Goal: Communication & Community: Answer question/provide support

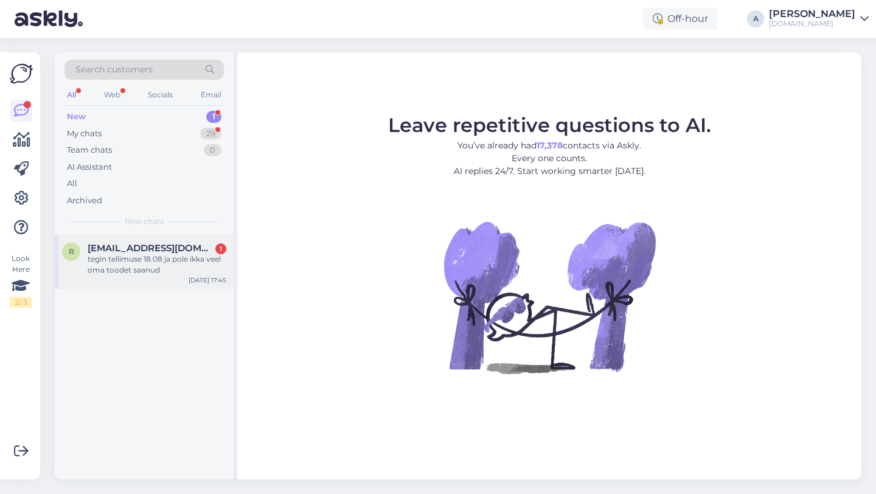
click at [169, 265] on div "tegin tellimuse 18.08 ja pole ikka veel oma toodet saanud" at bounding box center [157, 265] width 139 height 22
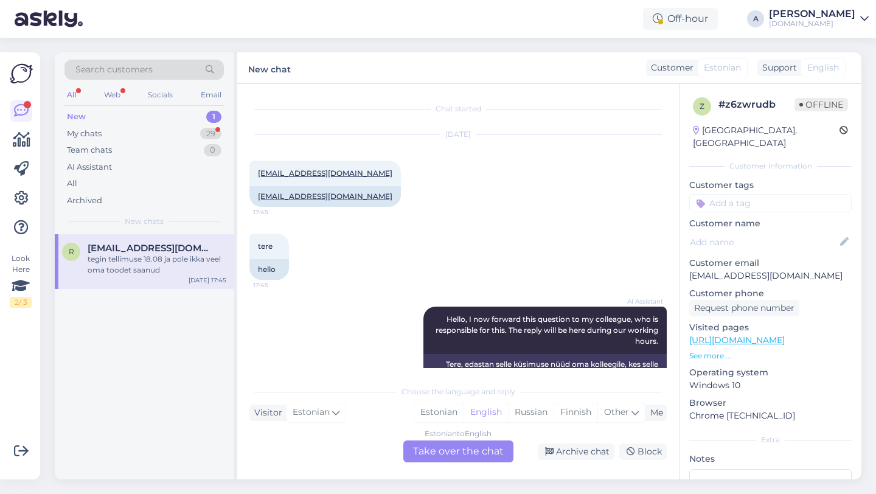
scroll to position [177, 0]
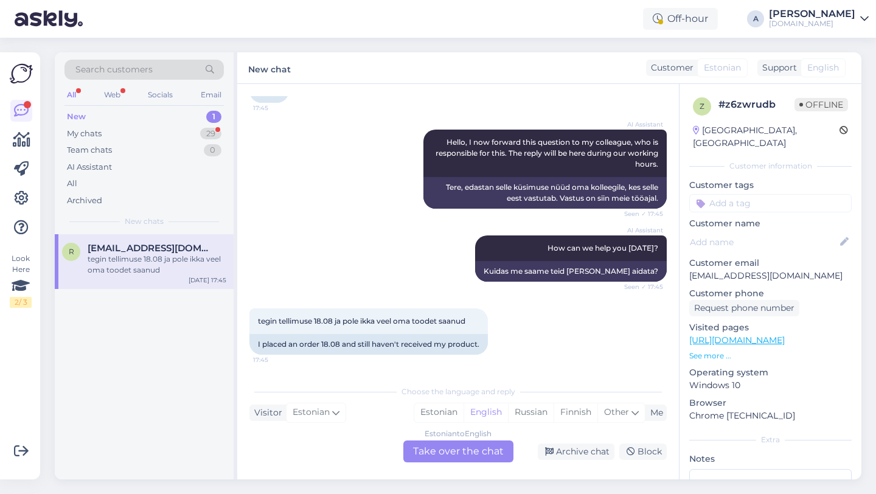
click at [427, 447] on div "Estonian to English Take over the chat" at bounding box center [458, 452] width 110 height 22
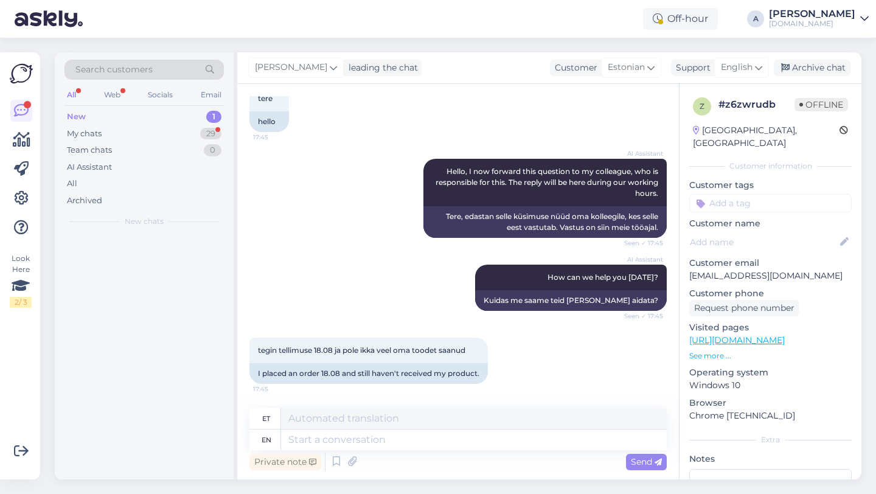
scroll to position [148, 0]
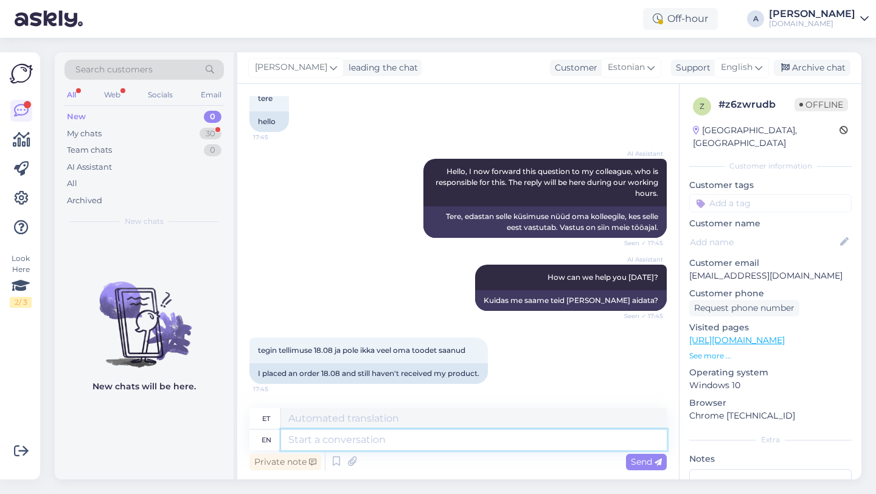
click at [374, 430] on textarea at bounding box center [474, 440] width 386 height 21
type textarea "hEy the"
type textarea "tere"
type textarea "h"
type textarea "Hey t"
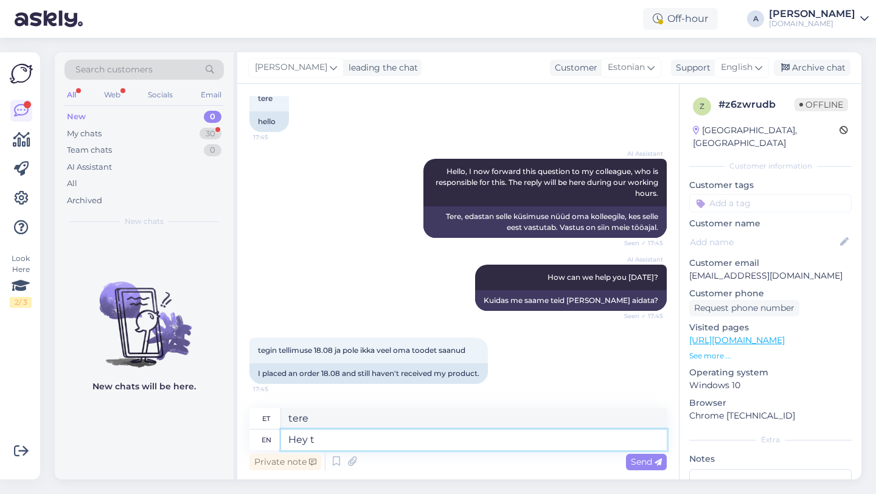
type textarea "Hei"
type textarea "Hey there!"
type textarea "Tere!"
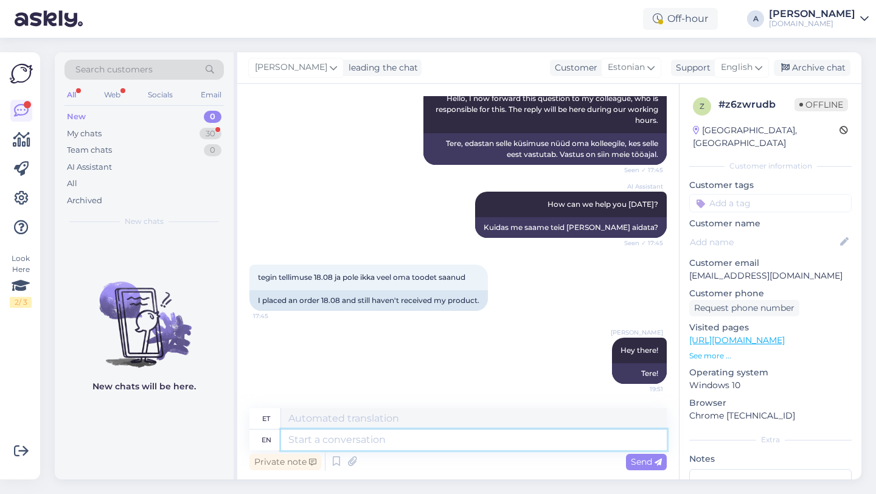
type textarea "l"
type textarea "Please sh"
type textarea "Palun"
type textarea "Please share"
type textarea "Palun jaga"
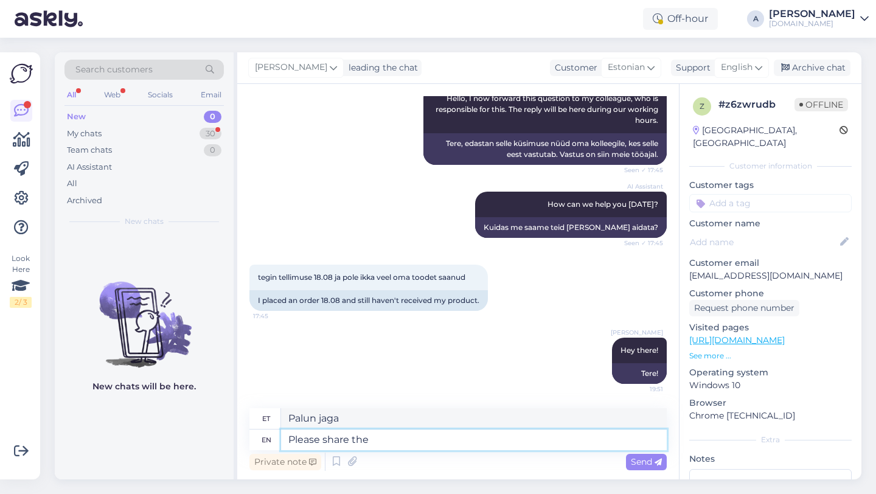
type textarea "Please share the"
type textarea "Palun jagage"
type textarea "Please share"
type textarea "Palun jaga"
type textarea "Please share your ord"
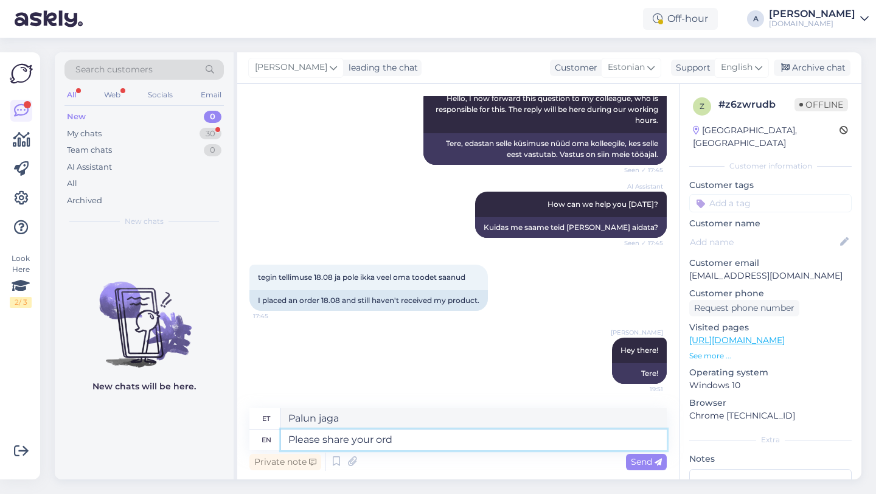
type textarea "Palun jaga oma"
type textarea "Please share your order"
type textarea "Palun jaga oma tellimust"
type textarea "Please share your order number w"
type textarea "Palun jaga oma tellimuse numbrit"
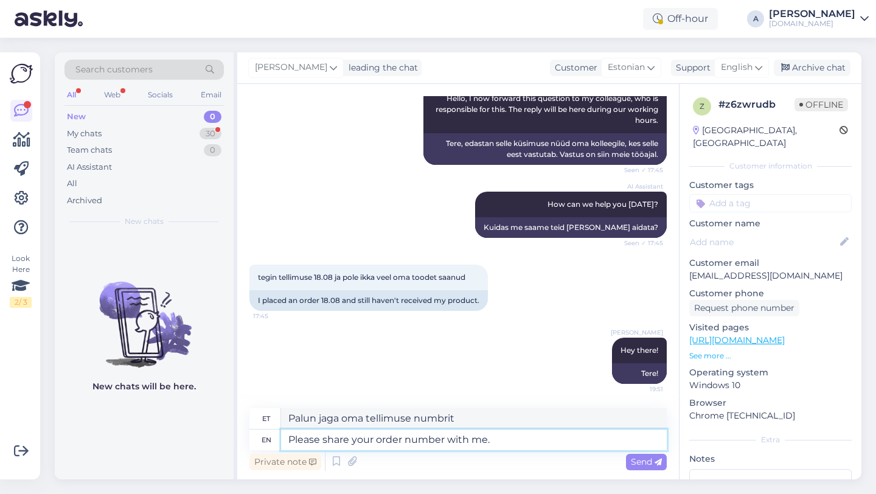
type textarea "Please share your order number with me."
type textarea "Palun jaga minuga oma tellimuse numbrit."
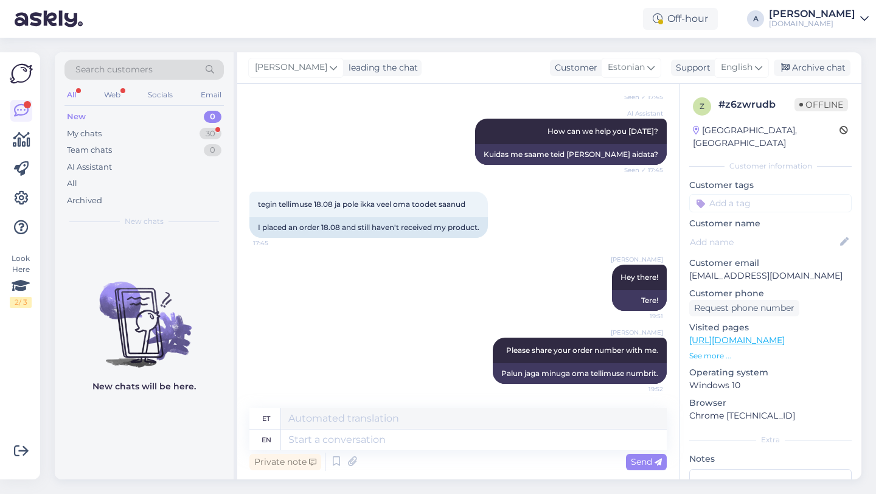
click at [752, 194] on input at bounding box center [770, 203] width 162 height 18
type input "orde"
click at [770, 229] on div "Order_delay" at bounding box center [770, 235] width 57 height 12
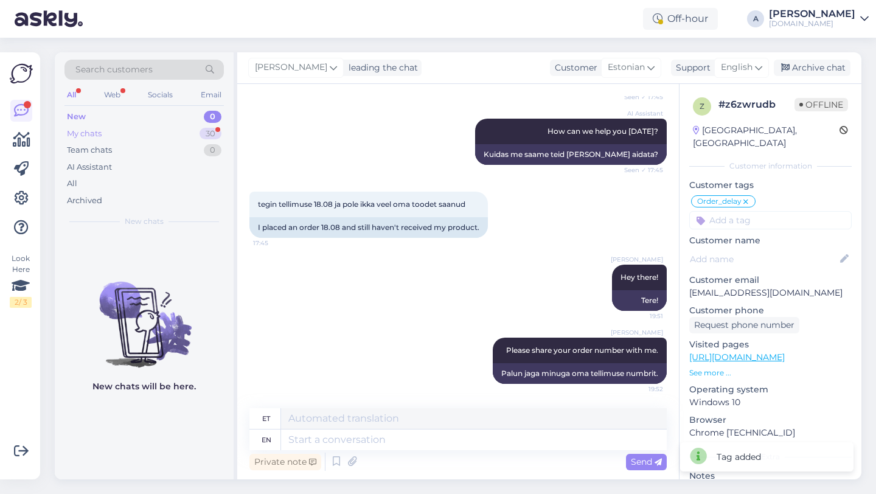
click at [214, 131] on div "30" at bounding box center [211, 134] width 22 height 12
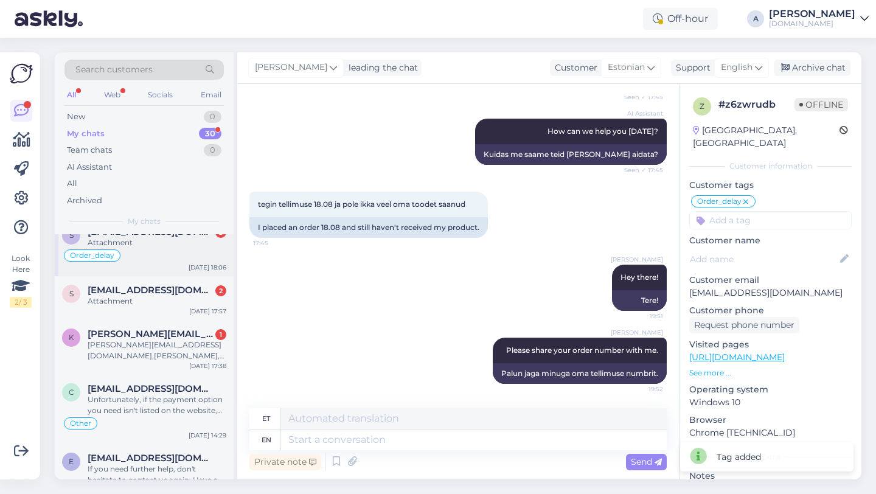
scroll to position [101, 0]
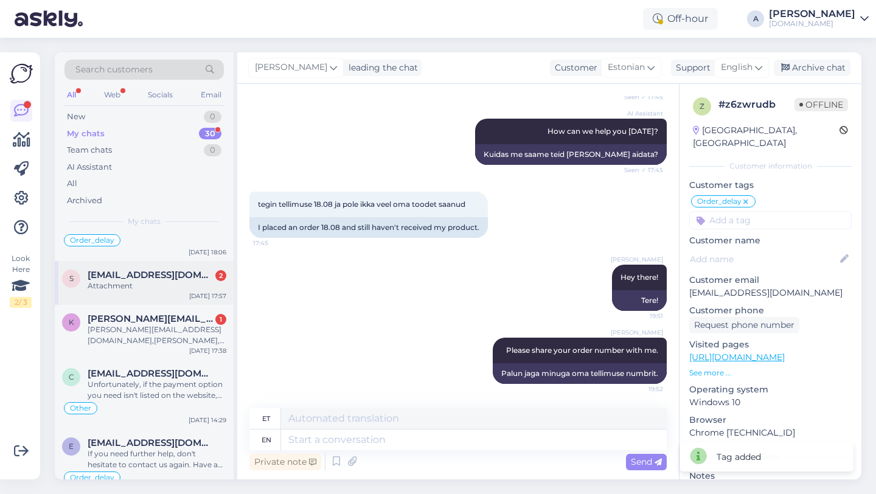
click at [149, 300] on div "s stanislavcikainese49@gmail.com 2 Attachment Aug 27 17:57" at bounding box center [144, 283] width 179 height 44
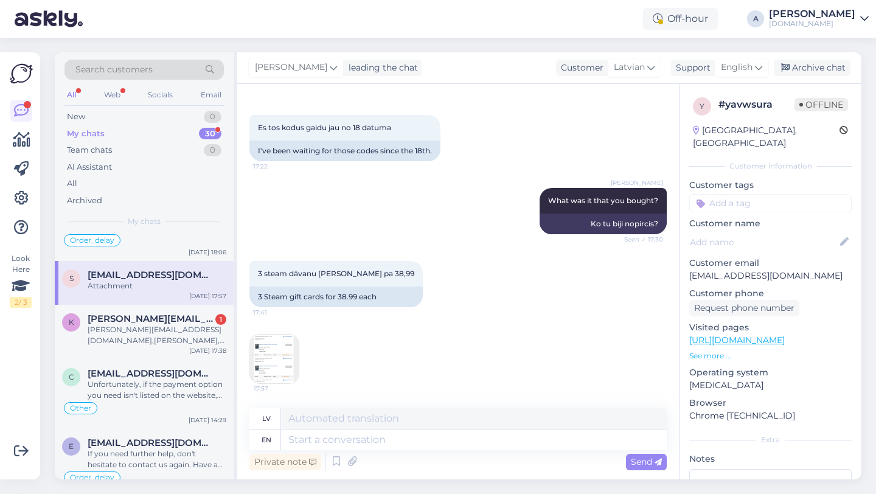
click at [266, 371] on img at bounding box center [274, 359] width 49 height 49
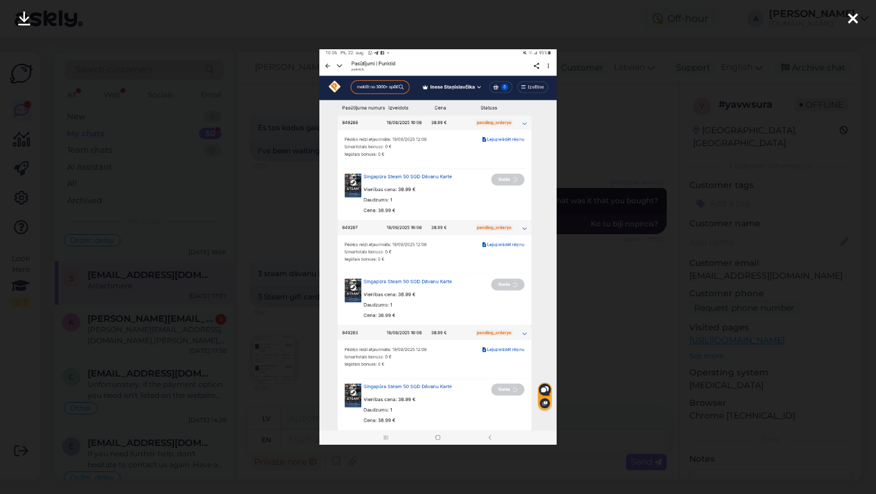
click at [29, 19] on icon at bounding box center [24, 20] width 12 height 16
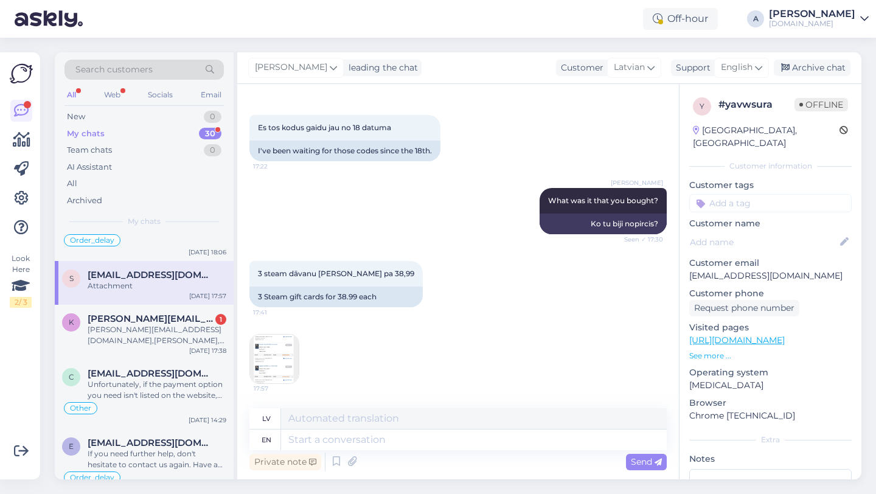
click at [262, 348] on img at bounding box center [274, 359] width 49 height 49
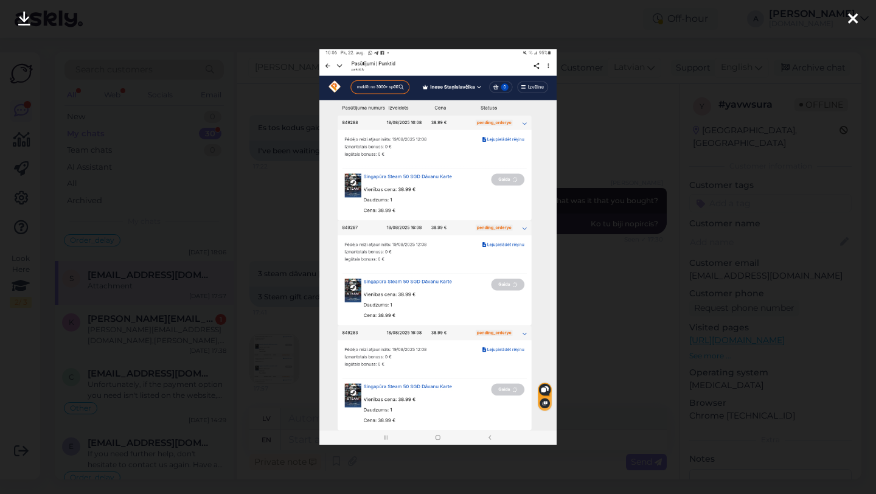
click at [604, 267] on div at bounding box center [438, 247] width 876 height 494
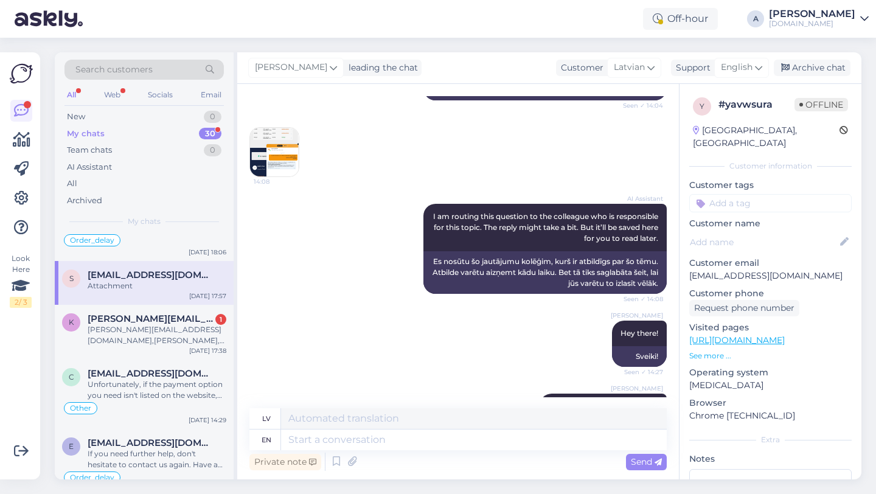
scroll to position [321, 0]
click at [260, 167] on img at bounding box center [274, 152] width 49 height 49
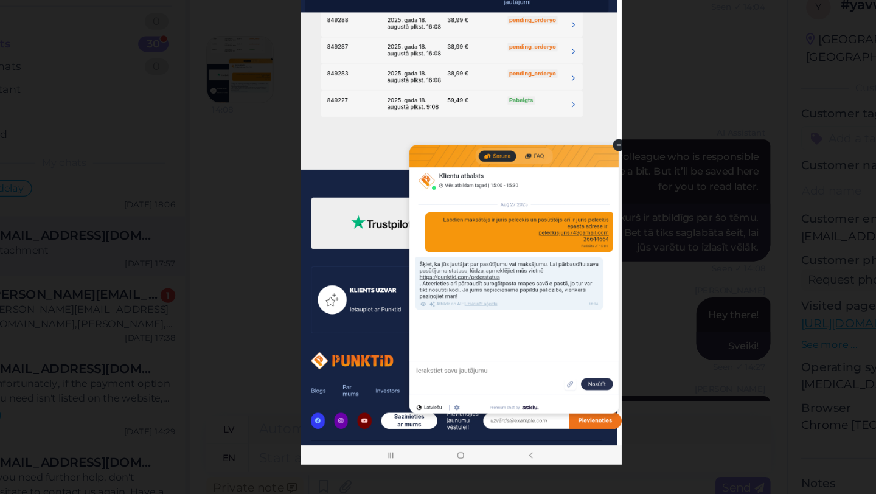
click at [271, 266] on div at bounding box center [438, 247] width 876 height 494
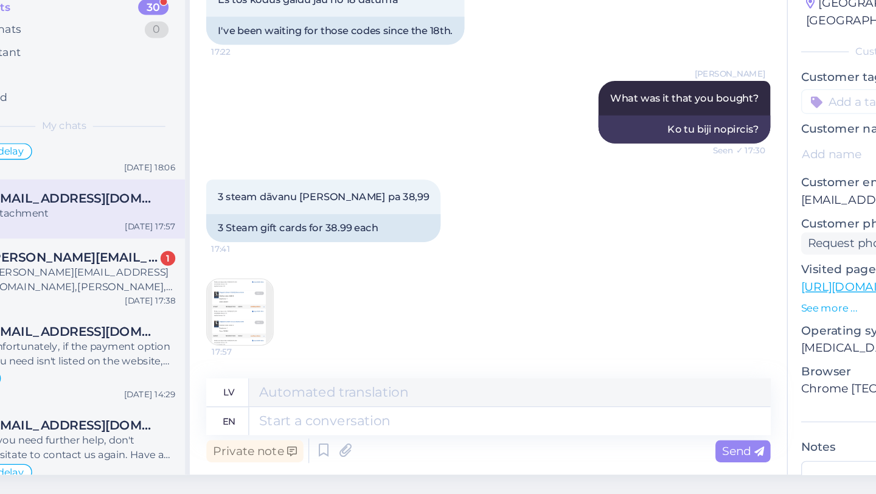
scroll to position [0, 0]
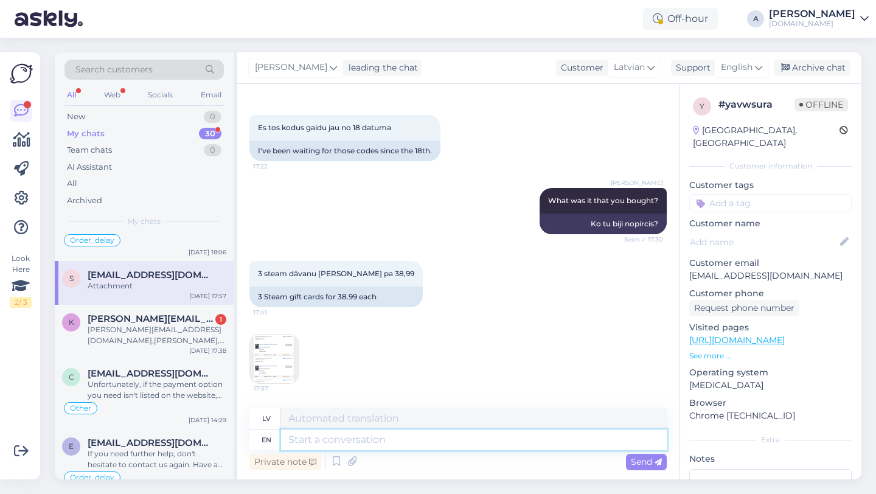
click at [336, 441] on textarea at bounding box center [474, 440] width 386 height 21
type textarea "Thanks!"
type textarea "Paldies!"
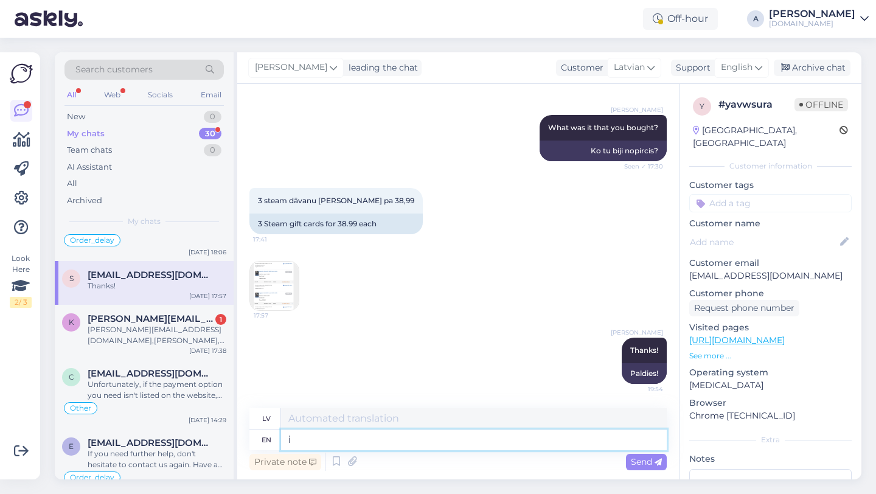
type textarea "i E"
type textarea "es"
type textarea "i"
type textarea "I'll s"
type textarea "Es"
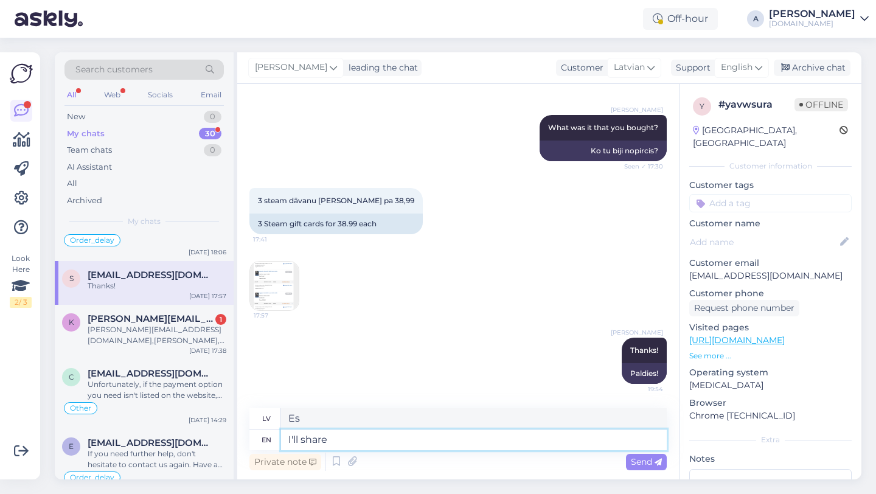
type textarea "I'll share"
type textarea "Es padalīšos"
type textarea "I'll share the o"
type textarea "Es padalīšos ar"
type textarea "I'll share the orders"
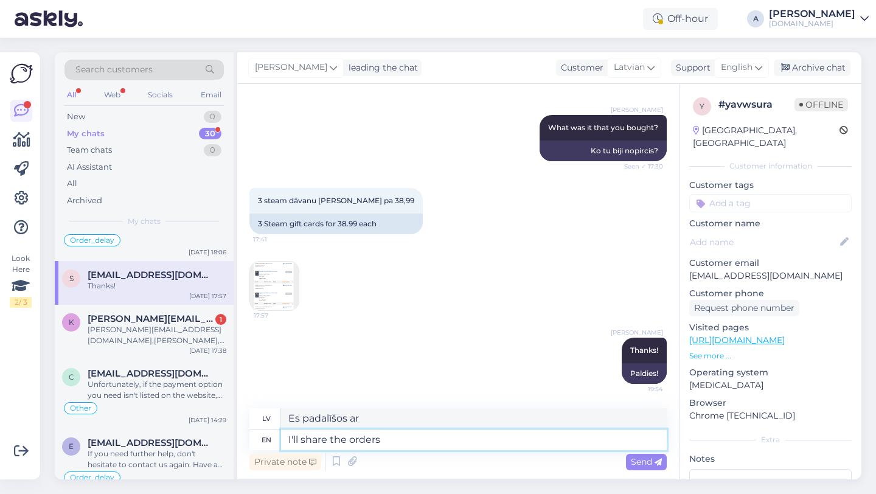
type textarea "Es dalīšos ar pasūtījumiem"
type textarea "I'll share the orders with our in"
type textarea "Es dalīšos pasūtījumos ar mūsu"
type textarea "I'll share the orders with our internal te"
type textarea "Es dalīšos ar rīkojumiem mūsu iekšējās"
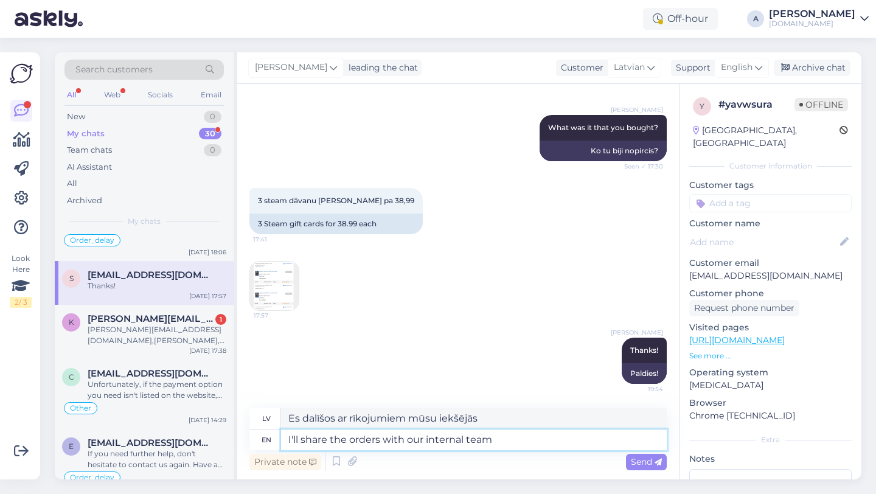
type textarea "I'll share the orders with our internal team"
type textarea "Es dalīšos ar pasūtījumiem ar mūsu iekšējo komandu."
type textarea "I'll share the orders with our internal team so"
type textarea "Es dalīšos ar pasūtījumiem ar mūsu iekšējo komandu, tāpēc"
type textarea "I'll share the orders with our internal team so tey"
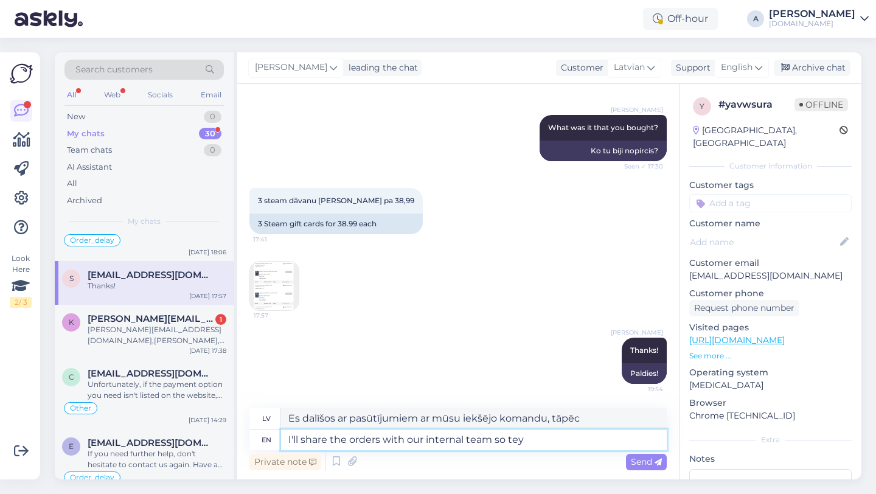
type textarea "Es dalīšos ar pasūtījumiem ar mūsu iekšējo komandu, lai jūs"
type textarea "I'll share the orders with our internal team so tey can sp"
type textarea "Es dalīšos ar pasūtījumiem ar mūsu iekšējo komandu, lai viņi varētu"
type textarea "I'll share the orders with our internal team so tey can speed"
type textarea "Es dalīšos ar pasūtījumiem ar mūsu iekšējo komandu, lai viņi varētu ātrāk."
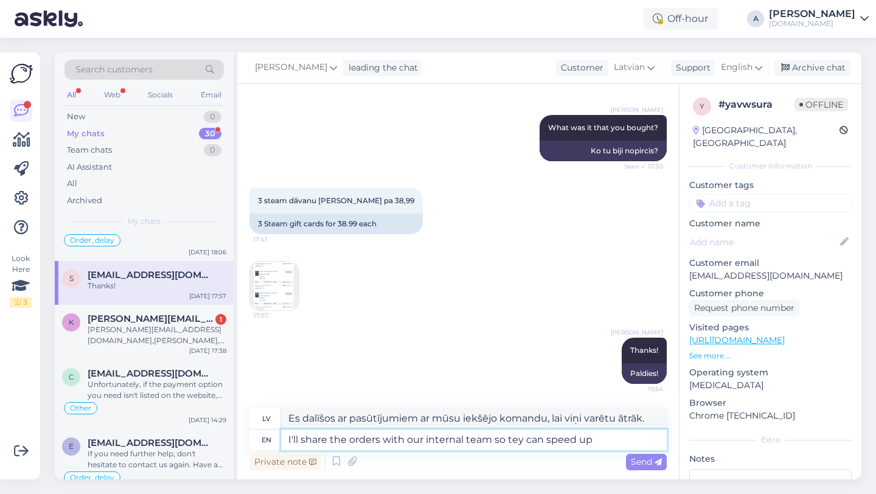
type textarea "I'll share the orders with our internal team so tey can speed up"
type textarea "Es dalīšos ar pasūtījumiem ar mūsu iekšējo komandu, lai viņi varētu paātrināt d…"
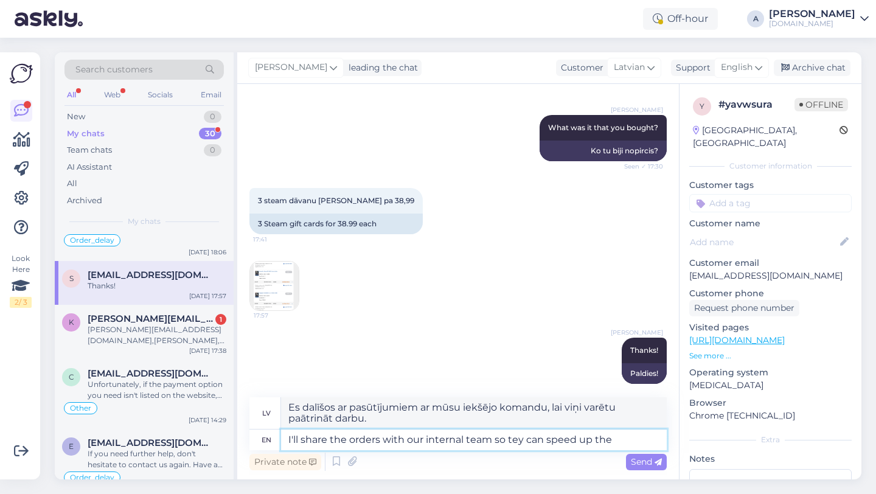
type textarea "I'll share the orders with our internal team so tey can speed up the"
type textarea "Es dalīšos ar pasūtījumiem ar mūsu iekšējo komandu, lai viņi varētu paātrināt p…"
type textarea "I'll share the orders with our internal team so tey can speed u"
type textarea "Es dalīšos ar pasūtījumiem ar mūsu iekšējo komandu, lai viņi varētu paātrināt d…"
type textarea "I'll share the orders with our internal team so tey can spee"
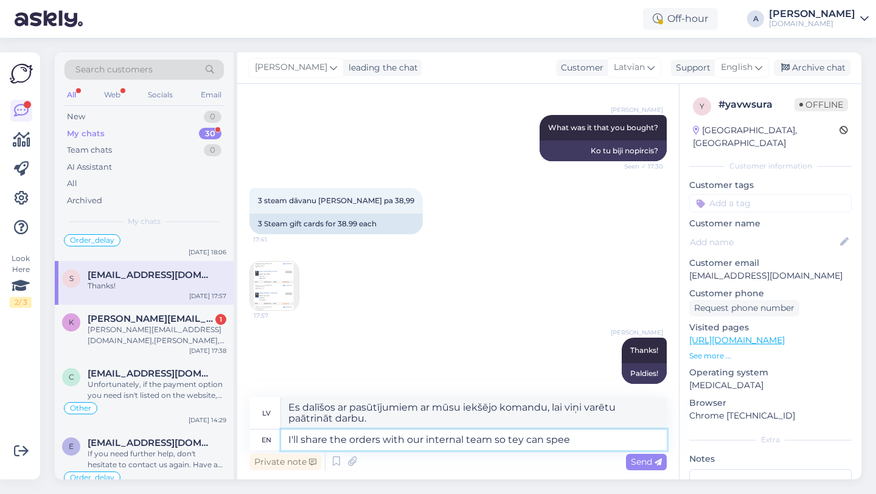
type textarea "Es dalīšos ar pasūtījumiem ar mūsu iekšējo komandu, lai viņi varētu ātrāk."
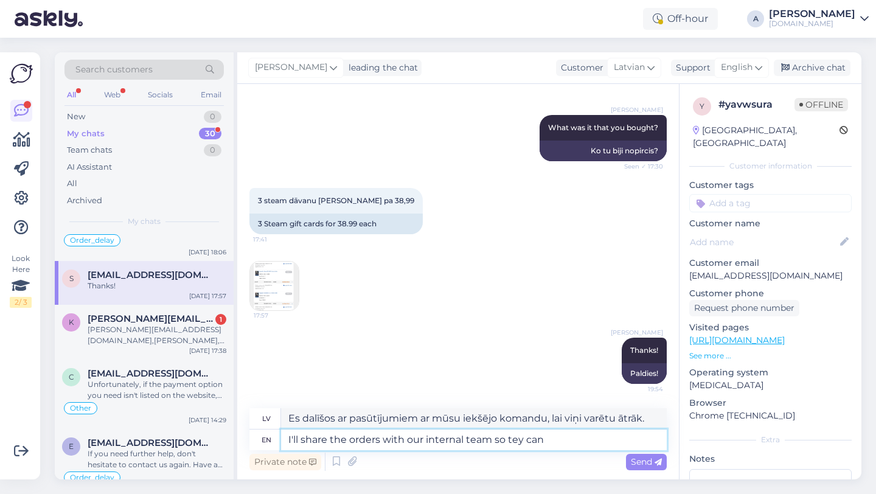
type textarea "I'll share the orders with our internal team so tey ca"
type textarea "Es dalīšos ar pasūtījumiem ar mūsu iekšējo komandu, lai viņi varētu"
type textarea "I'll share the orders with our internal team so te"
type textarea "Es dalīšos ar pasūtījumiem ar mūsu iekšējo komandu, lai jūs"
type textarea "I'll share the orders with our internal team so they c"
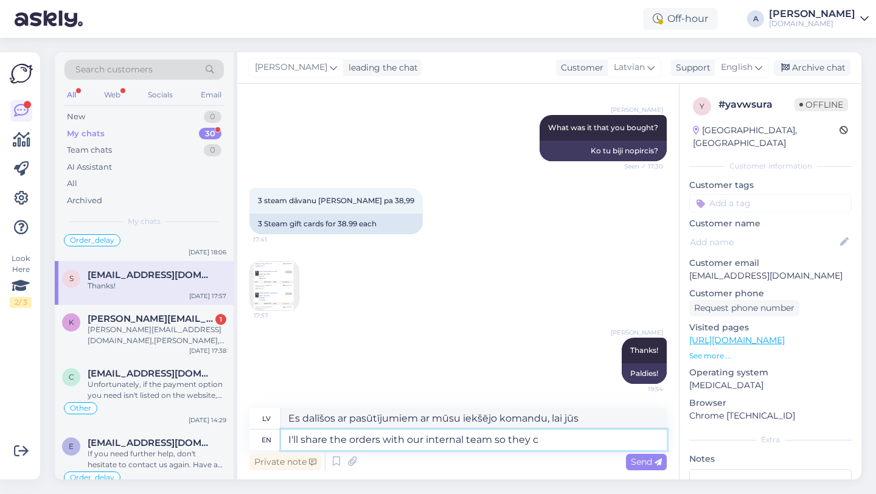
type textarea "Es kopīgošu pasūtījumus ar mūsu iekšējo komandu, lai viņi"
type textarea "I'll share the orders with our internal team so they cn"
type textarea "Es dalīšos ar pasūtījumiem ar mūsu iekšējo komandu, lai viņi varētu"
type textarea "I'll share the orders with our internal team so they can"
type textarea "Es kopīgošu pasūtījumus ar mūsu iekšējo komandu, lai viņi varētu"
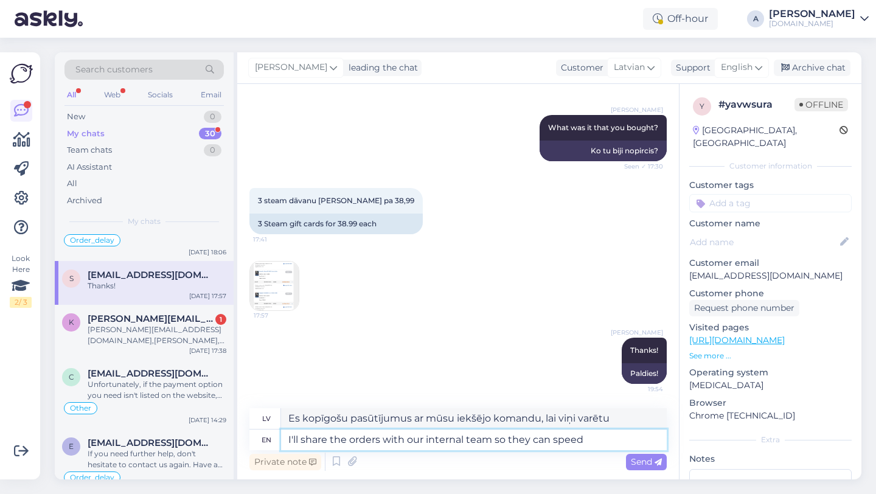
type textarea "I'll share the orders with our internal team so they can speed"
type textarea "Es kopīgošu pasūtījumus ar mūsu iekšējo komandu, lai viņi varētu paātrināt darb…"
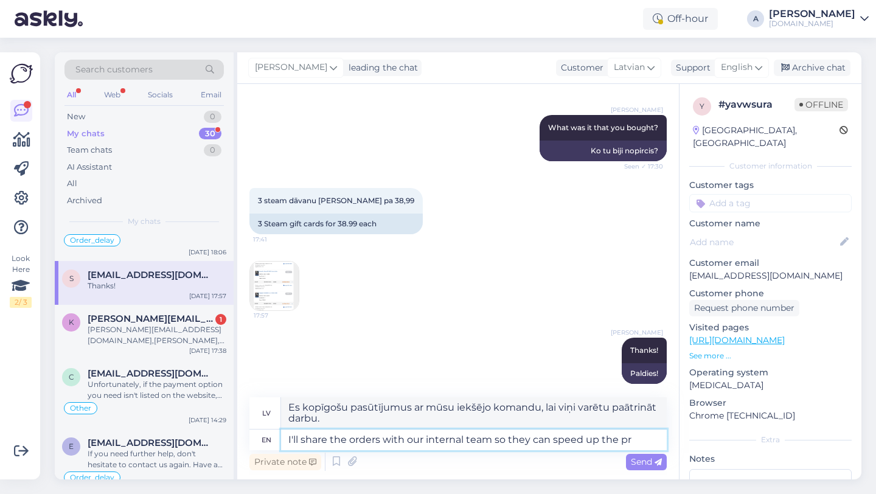
type textarea "I'll share the orders with our internal team so they can speed up the pro"
type textarea "Es kopīgošu pasūtījumus ar mūsu iekšējo komandu, lai viņi varētu paātrināt proc…"
type textarea "I'll share the orders with our internal team so they can speed up the process."
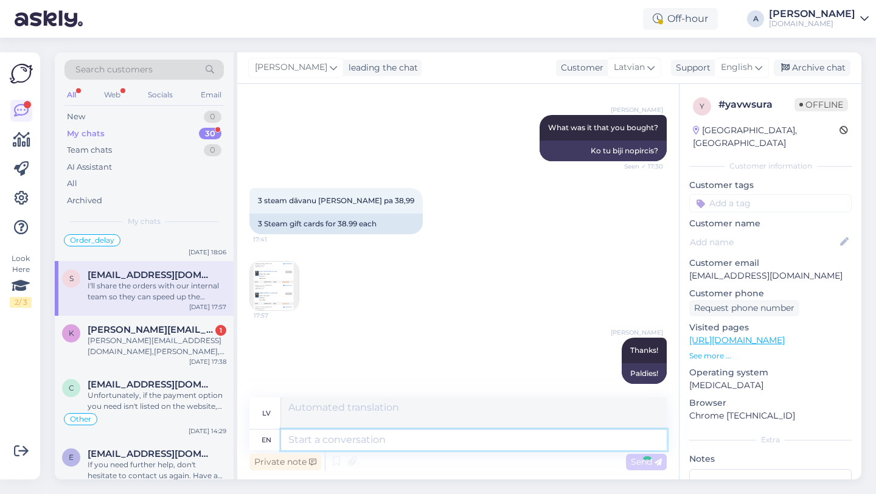
scroll to position [1252, 0]
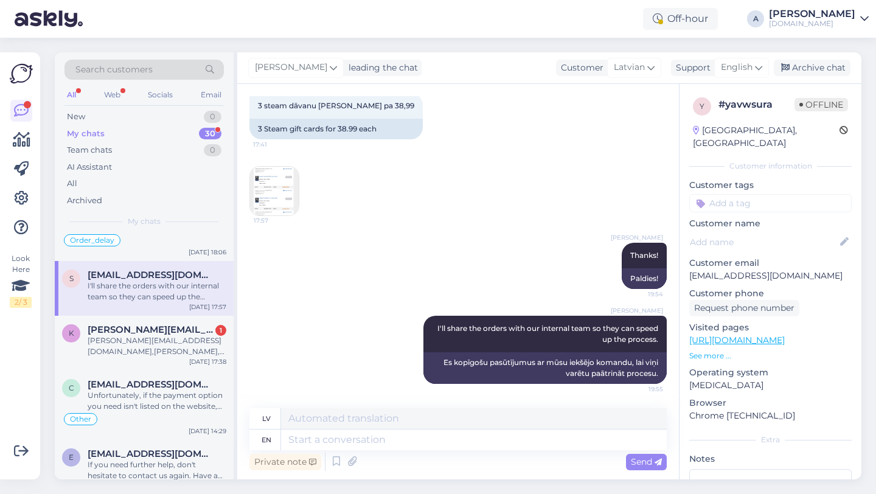
click at [747, 194] on input at bounding box center [770, 203] width 162 height 18
type input "ord"
click at [775, 232] on span "Order_delay" at bounding box center [770, 235] width 44 height 7
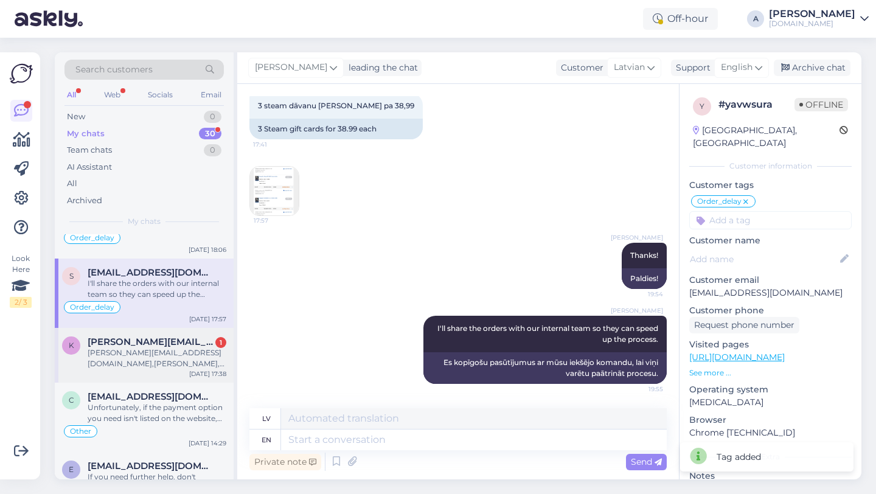
scroll to position [80, 0]
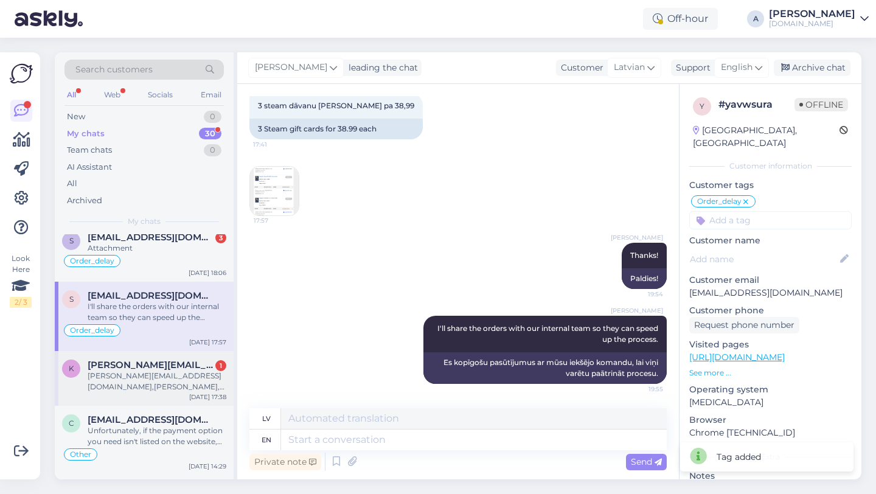
click at [153, 374] on div "kristo.kuldma@hotmail.com,Kristo Kuldma,21.11.1994" at bounding box center [157, 382] width 139 height 22
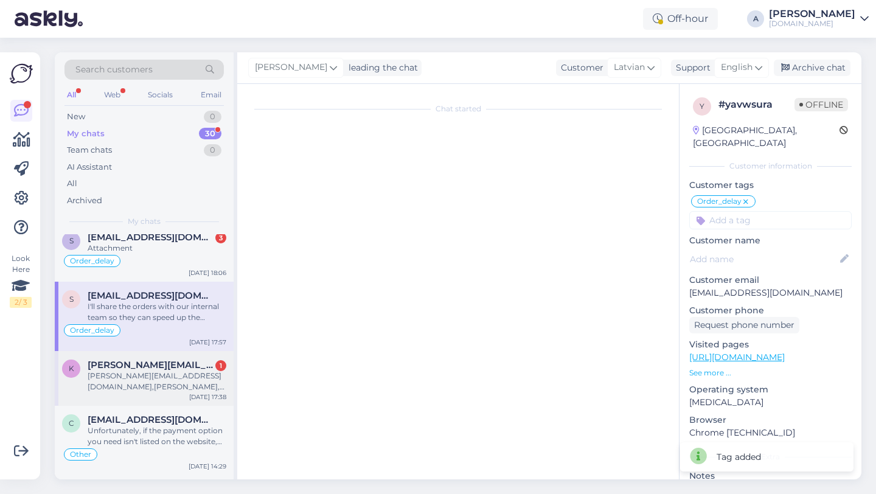
scroll to position [568, 0]
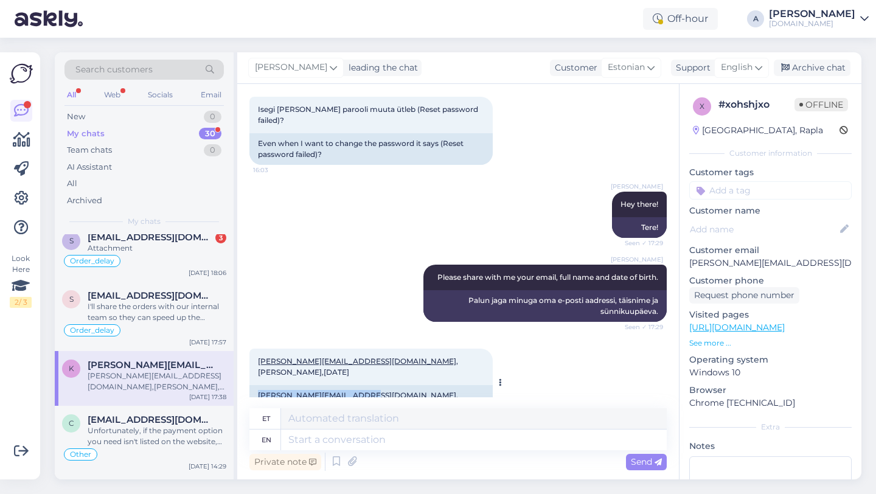
copy link "[PERSON_NAME][EMAIL_ADDRESS][DOMAIN_NAME]"
click at [318, 440] on textarea at bounding box center [474, 440] width 386 height 21
type textarea "Please"
type textarea "Palun"
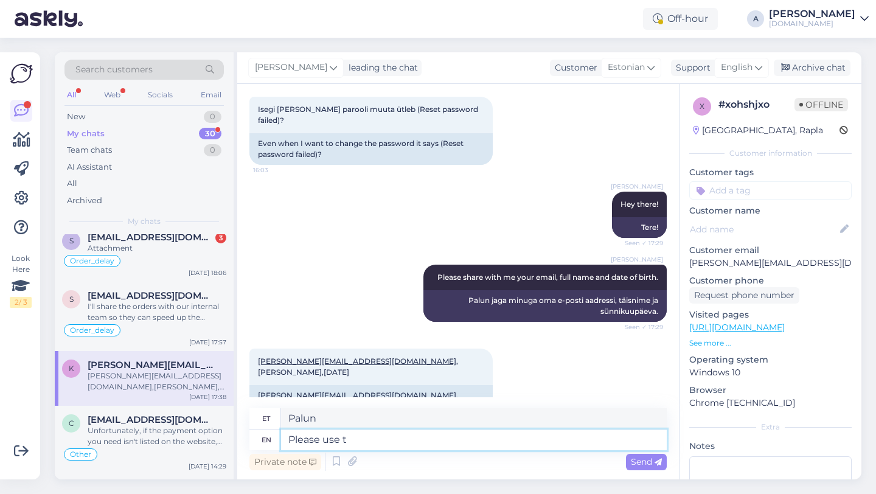
type textarea "Please use th"
type textarea "Palun kasutage"
type textarea "Please use the following tem"
type textarea "Palun kasutage järgmist"
type textarea "Please use the following temporary"
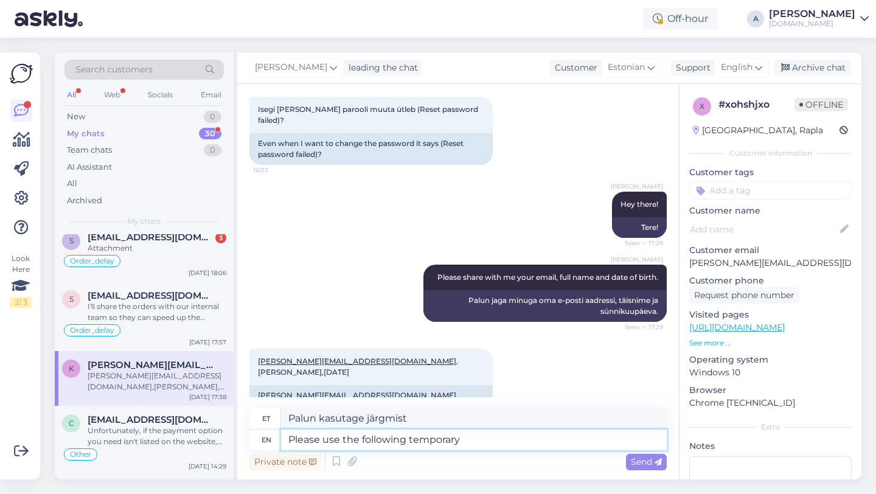
type textarea "Palun kasutage järgmist ajutist"
type textarea "Please use the following temporary password:"
paste textarea "PunktidTempPW1!"
type textarea "Palun kasutage järgmist ajutist parooli:"
type textarea "Please use the following temporary password: [SECURITY_DATA]"
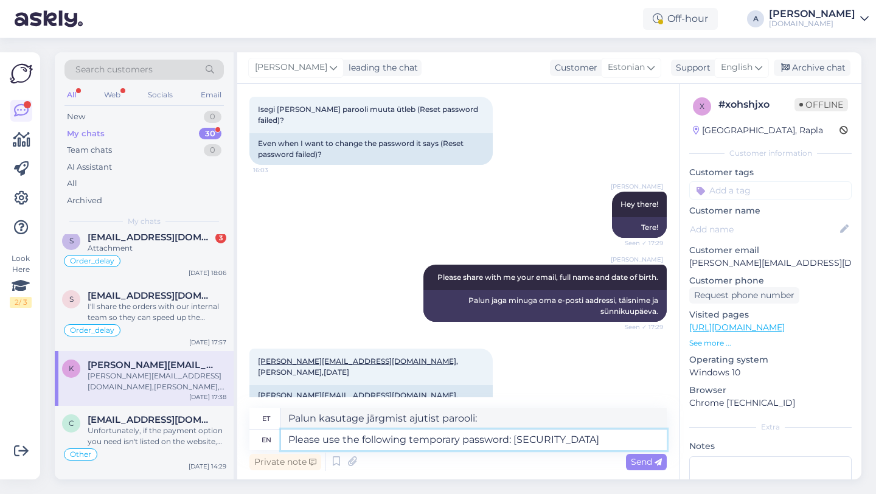
type textarea "Palun kasutage järgmist ajutist parooli: PunktidTempPW1!"
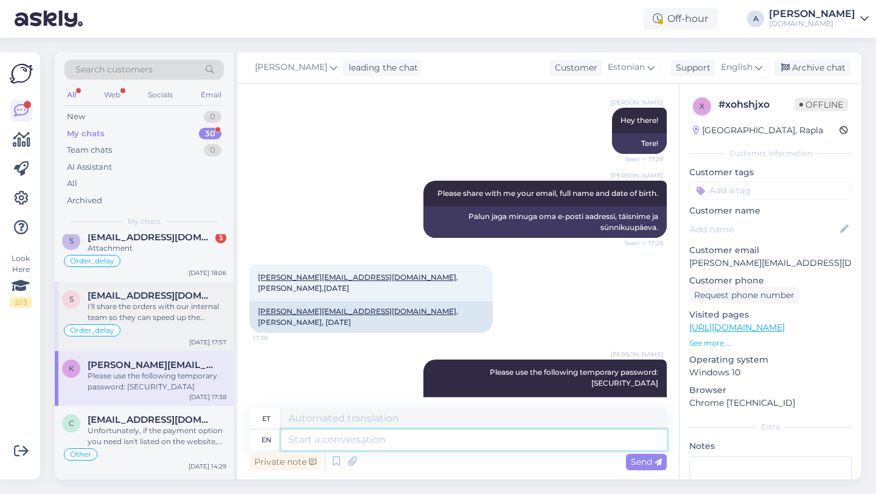
scroll to position [0, 0]
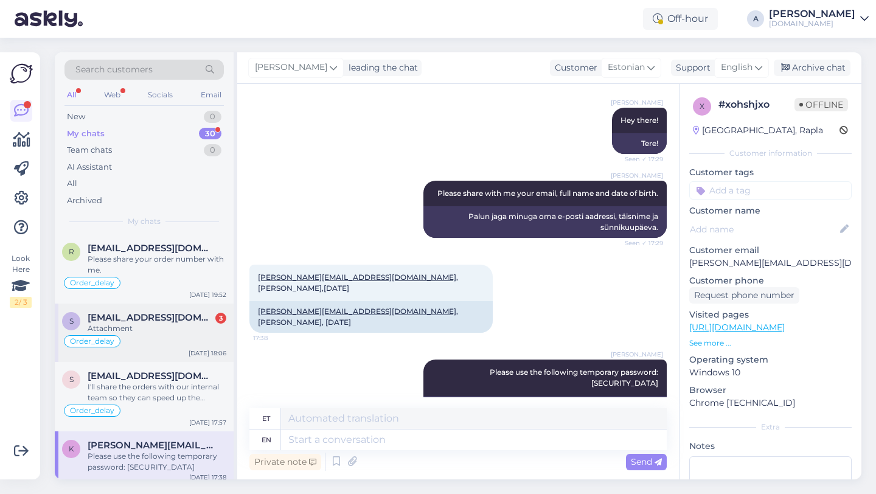
click at [164, 327] on div "Attachment" at bounding box center [157, 328] width 139 height 11
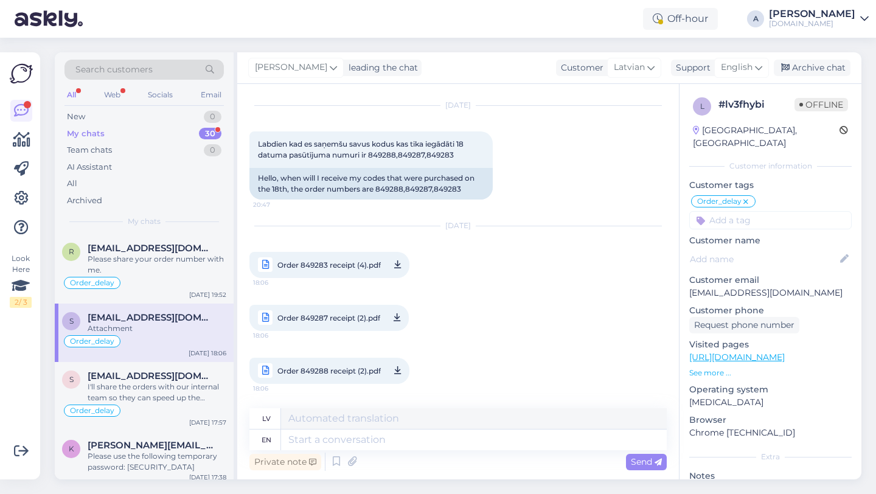
scroll to position [2391, 0]
drag, startPoint x: 829, startPoint y: 278, endPoint x: 679, endPoint y: 278, distance: 150.3
click at [680, 278] on div "l # lv3fhybi Offline Latvia, Riga Customer information Customer tags Order_dela…" at bounding box center [771, 349] width 182 height 530
copy p "[EMAIL_ADDRESS][DOMAIN_NAME]"
click at [337, 444] on textarea at bounding box center [474, 440] width 386 height 21
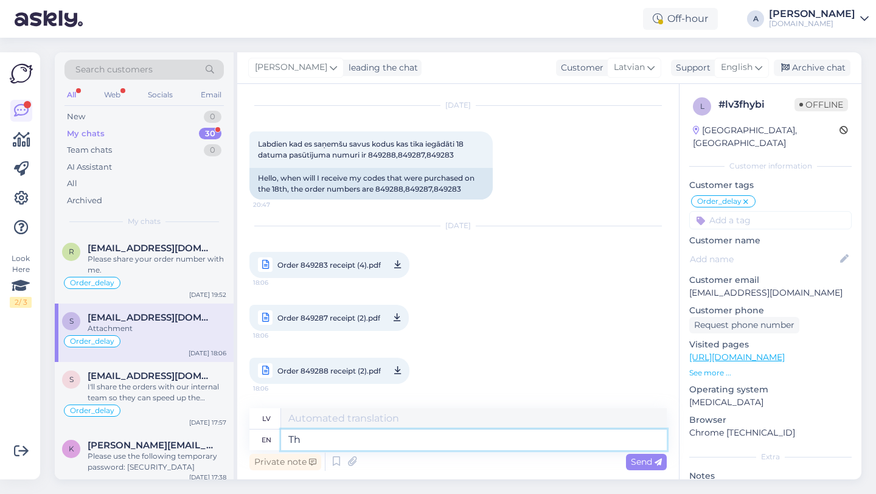
type textarea "T"
type textarea "t"
type textarea "Thanks!"
type textarea "Paldies!"
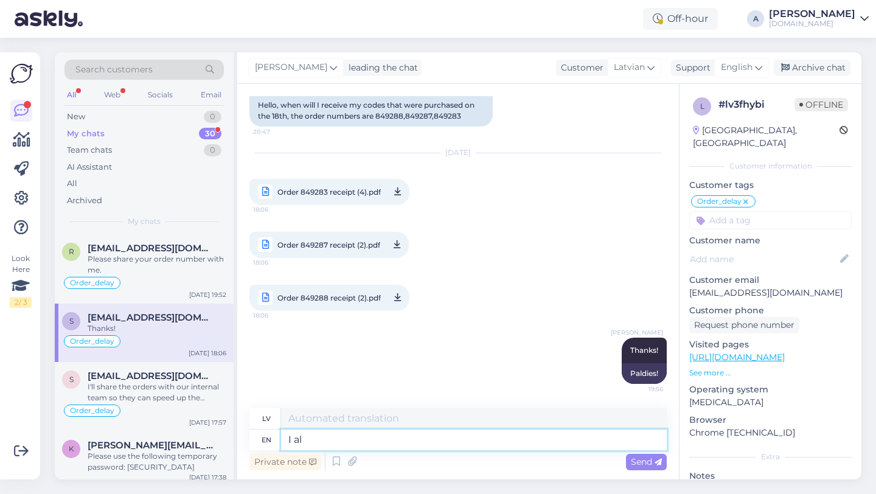
type textarea "I alr"
type textarea "Es"
type textarea "I already sh"
type textarea "Es jau"
type textarea "I already shared y"
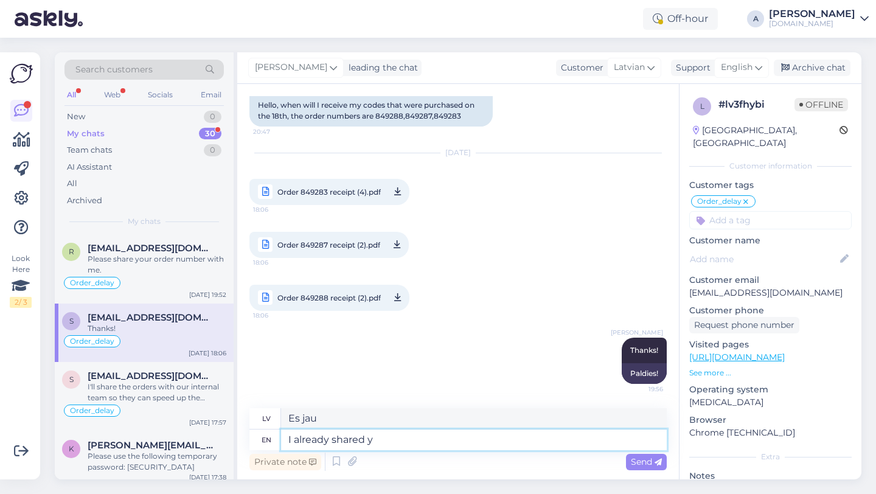
type textarea "Es jau kopīgoju"
type textarea "I already shared your or"
type textarea "Es jau padalījos ar tavu"
type textarea "I already shared your orders with"
type textarea "Es jau padalījos ar taviem pasūtījumiem"
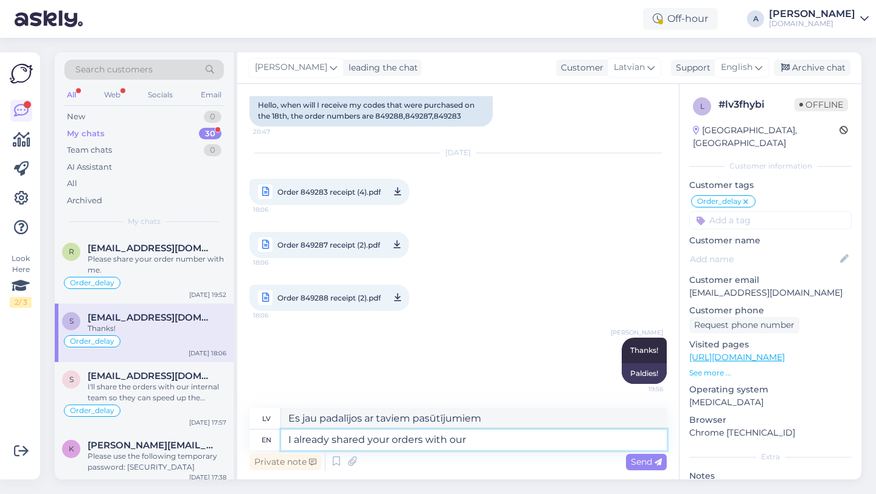
type textarea "I already shared your orders with our"
type textarea "Es jau kopīgoju jūsu pasūtījumus ar"
type textarea "I already shared your orders with our in"
type textarea "Es jau kopīgoju jūsu pasūtījumus ar mūsu"
type textarea "I already shared your orders with our internal te"
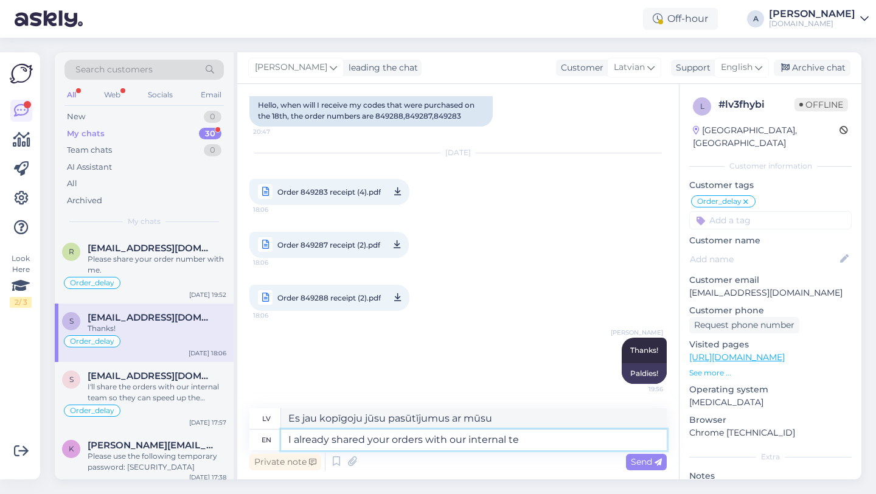
type textarea "Es jau kopīgoju jūsu pasūtījumus ar mūsu iekšējo komandu."
type textarea "I already shared your orders with our internal team."
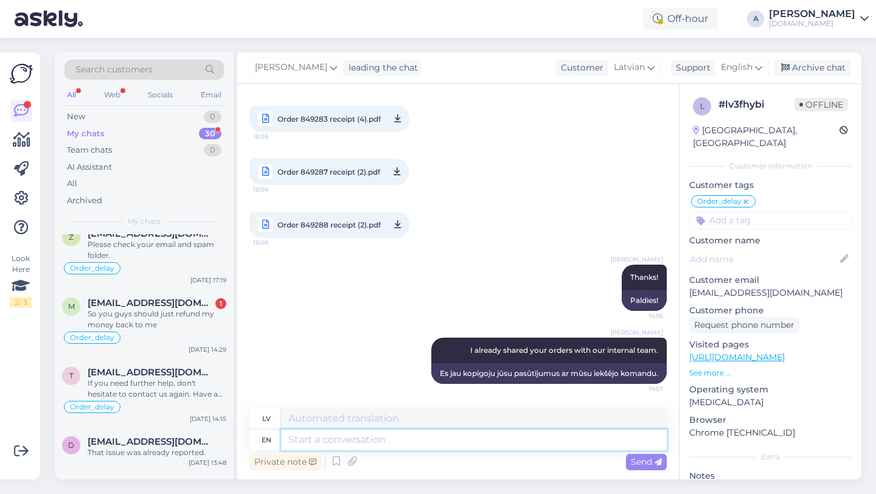
scroll to position [1231, 0]
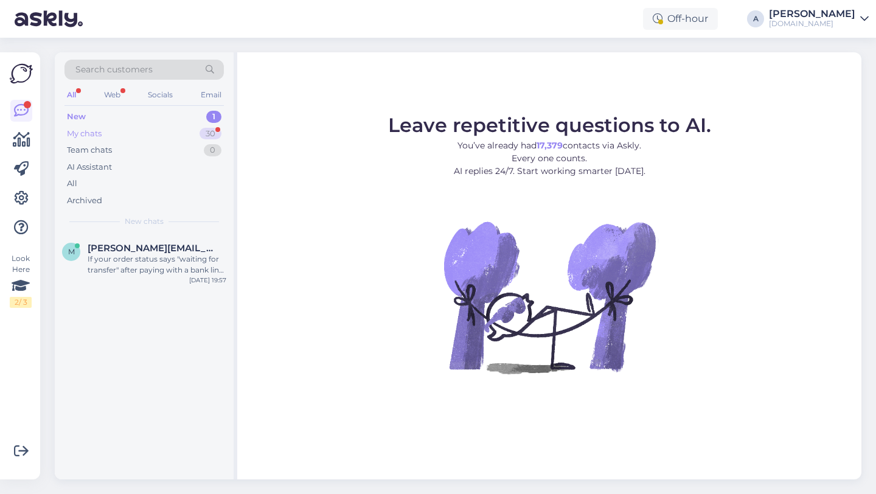
click at [174, 129] on div "My chats 30" at bounding box center [143, 133] width 159 height 17
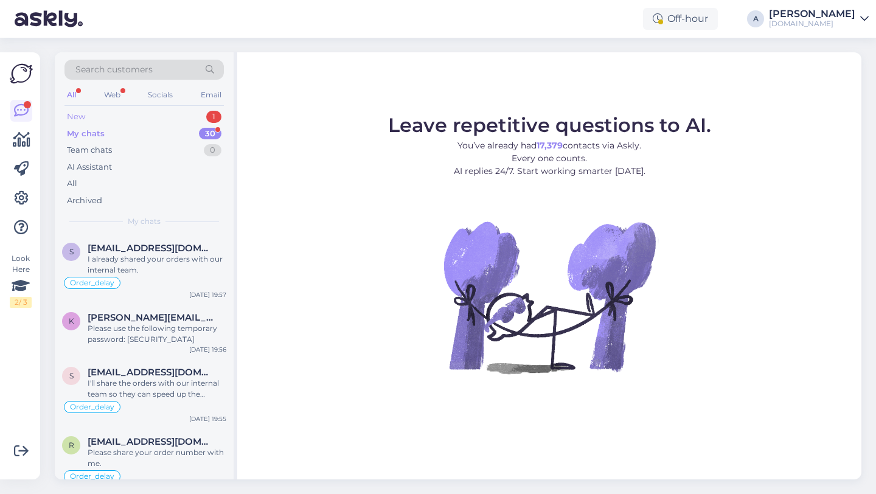
click at [176, 112] on div "New 1" at bounding box center [143, 116] width 159 height 17
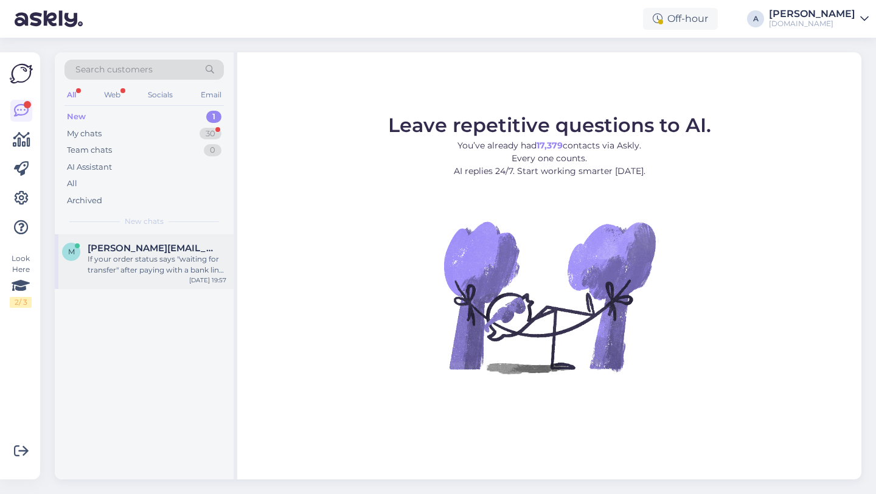
click at [139, 257] on div "If your order status says "waiting for transfer" after paying with a bank link,…" at bounding box center [157, 265] width 139 height 22
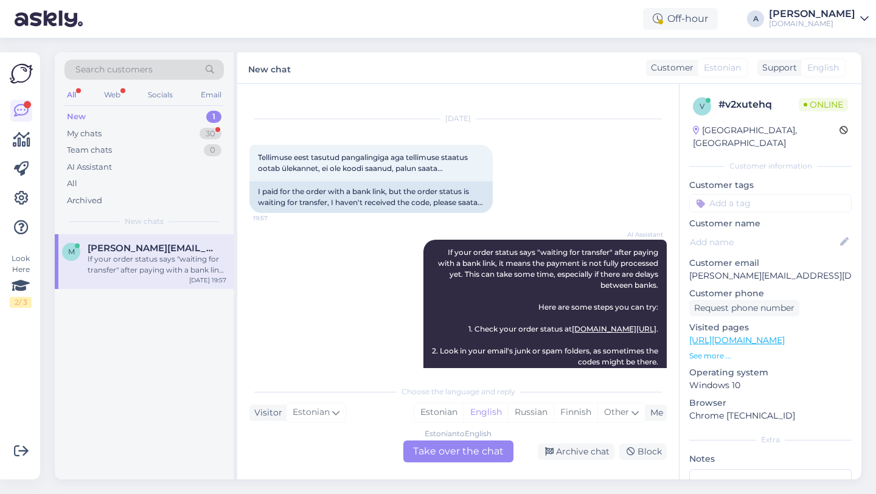
scroll to position [15, 0]
drag, startPoint x: 806, startPoint y: 262, endPoint x: 685, endPoint y: 262, distance: 120.5
click at [684, 262] on div "v # v2xutehq Online Estonia, Tallinn Customer information Customer tags Custome…" at bounding box center [771, 340] width 182 height 513
copy p "[PERSON_NAME][EMAIL_ADDRESS][DOMAIN_NAME]"
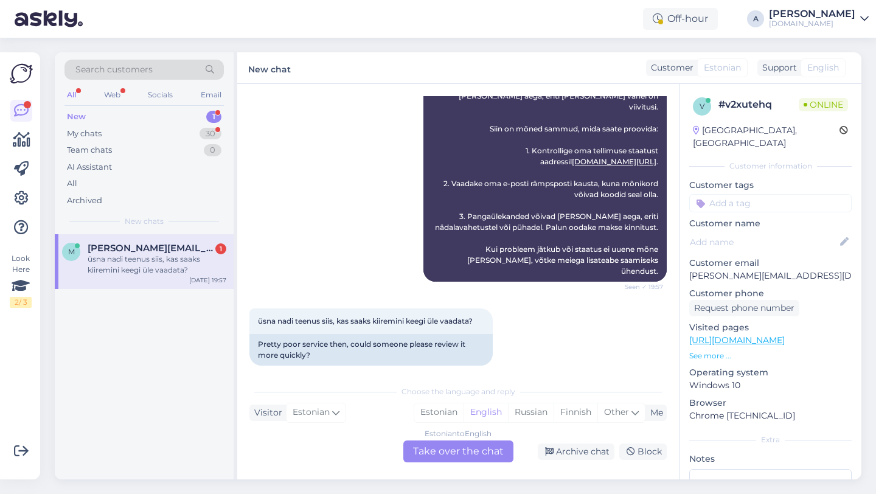
click at [443, 452] on div "Estonian to English Take over the chat" at bounding box center [458, 452] width 110 height 22
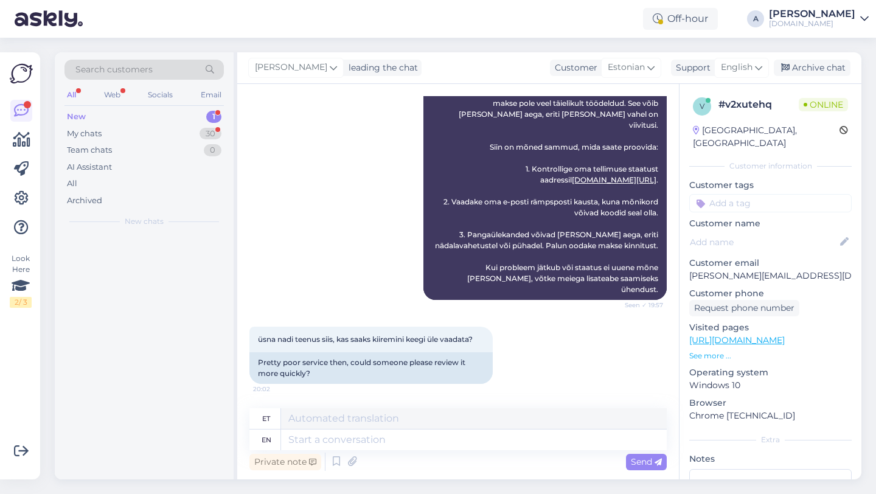
scroll to position [374, 0]
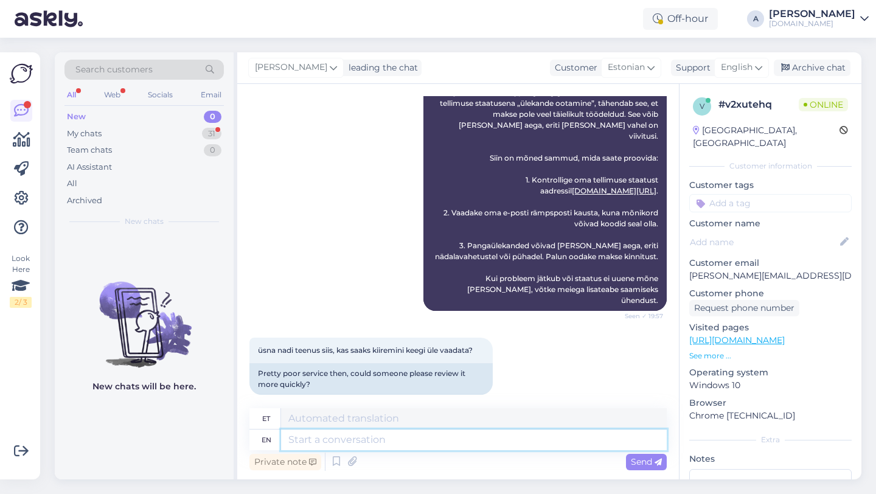
click at [363, 439] on textarea at bounding box center [474, 440] width 386 height 21
type textarea "Hey t"
type textarea "Hei"
type textarea "Hey there!"
type textarea "Tere!"
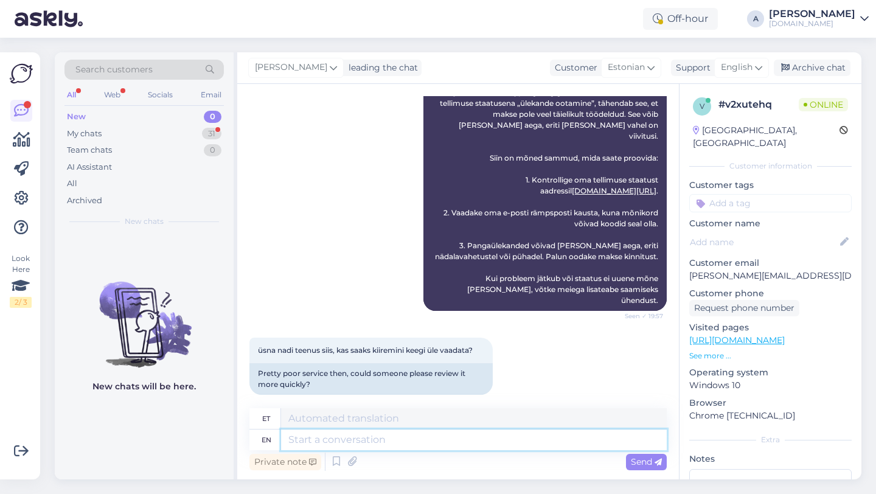
scroll to position [447, 0]
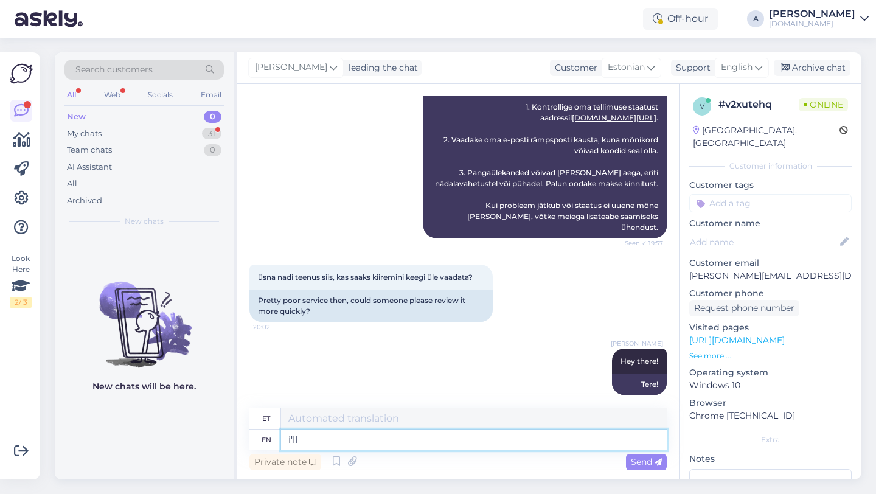
type textarea "i'll"
type textarea "ma teen"
type textarea "i'll nbe"
type textarea "ma olen"
type textarea "i'"
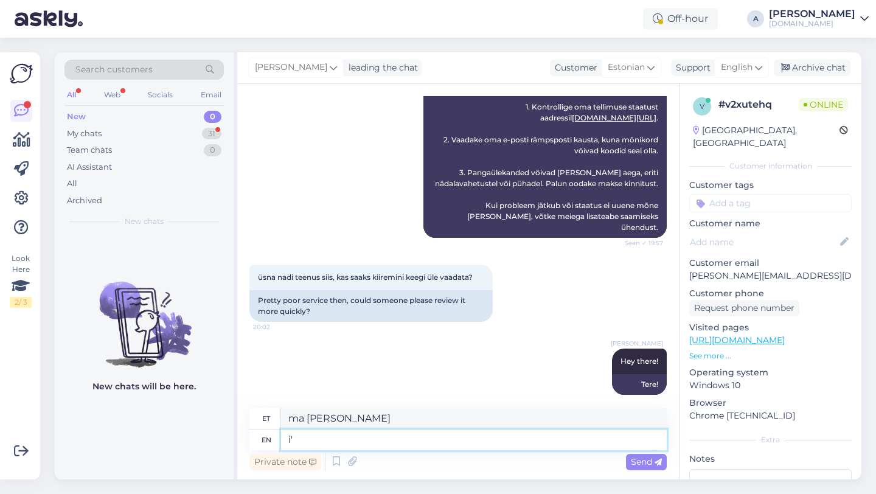
type textarea "ma teen"
type textarea "i"
type textarea "I'll"
type textarea "Ma teen"
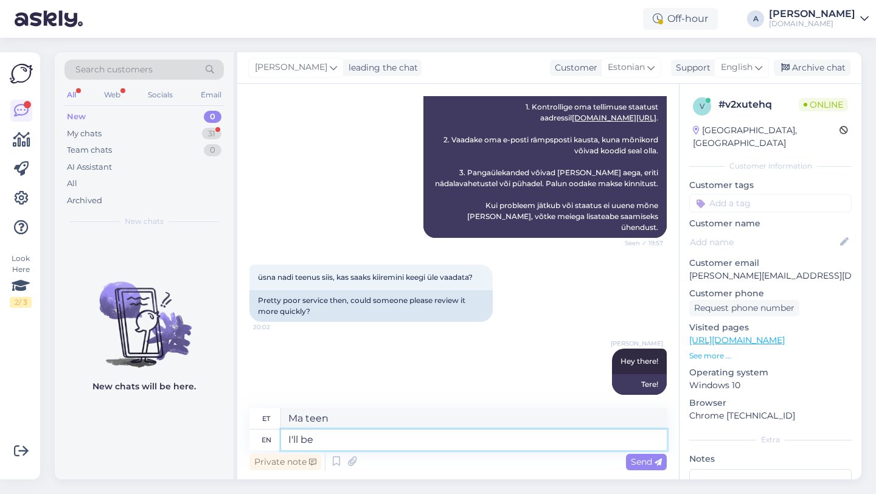
type textarea "I'll be"
type textarea "Ma olen"
type textarea "I'll be sharing"
type textarea "Ma jagan"
type textarea "I'll be sharing your or"
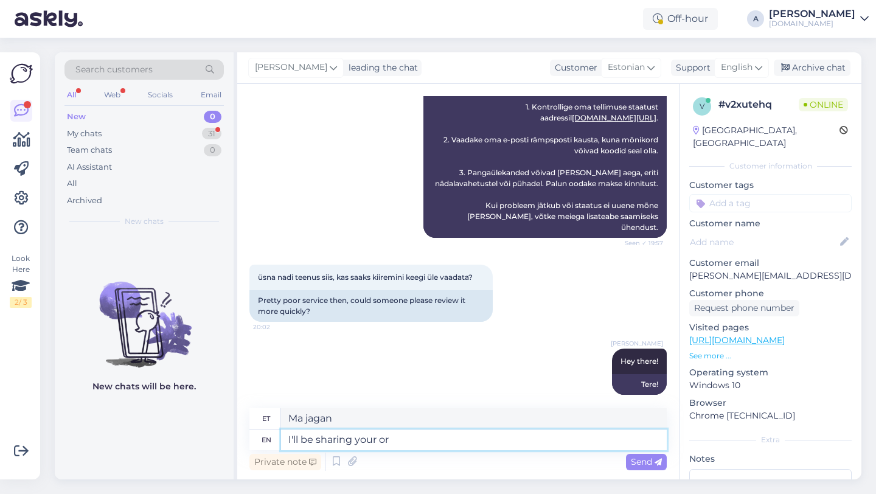
type textarea "Ma jagan sinu"
type textarea "I'll be sharing your order with"
type textarea "Jagan teie tellimust"
type textarea "I'll be sharing your order with o"
type textarea "Jagan teie tellimust teiega"
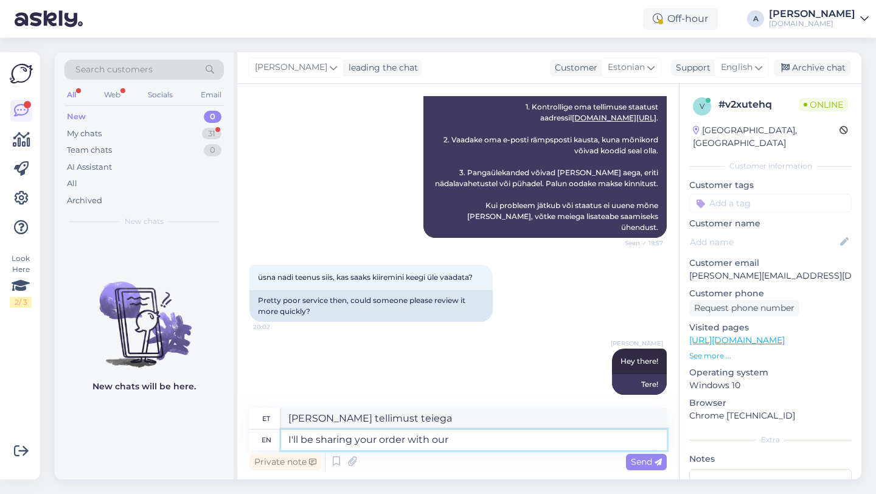
type textarea "I'll be sharing your order with our"
type textarea "Jagan teie tellimust meiega"
type textarea "I'll be sharing your order with our internal tea"
type textarea "Jagan teie tellimust meie siseringiga."
type textarea "I'll be sharing your order with our internal team s"
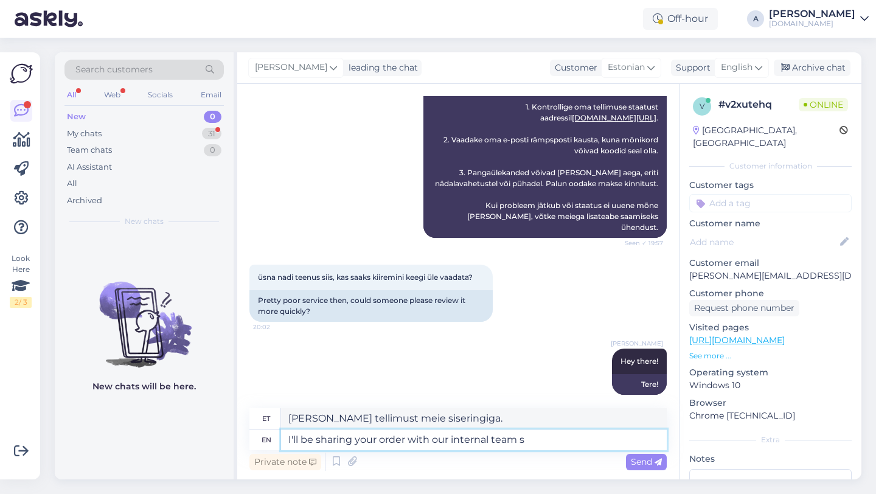
type textarea "Jagan teie tellimust meie sisemise meeskonnaga"
type textarea "I'll be sharing your order with our internal team so t"
type textarea "Jagan teie tellimust meie sisemise meeskonnaga, seega"
type textarea "I'll be sharing your order with our internal team so they can"
type textarea "Jagan teie tellimust meie sisemise meeskonnaga, et nad saaksid"
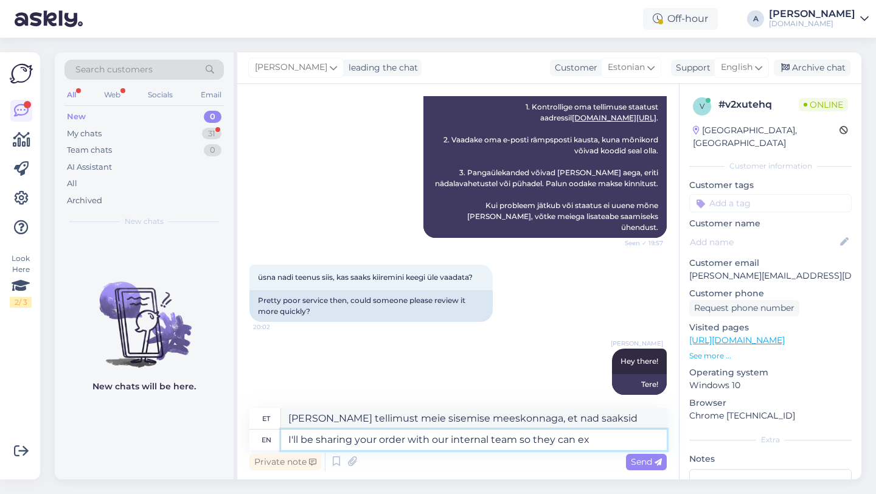
type textarea "I'll be sharing your order with our internal team so they can exp"
type textarea "Jagan teie tellimust meie sisemise meeskonnaga, et nad saaksid seda selgitada."
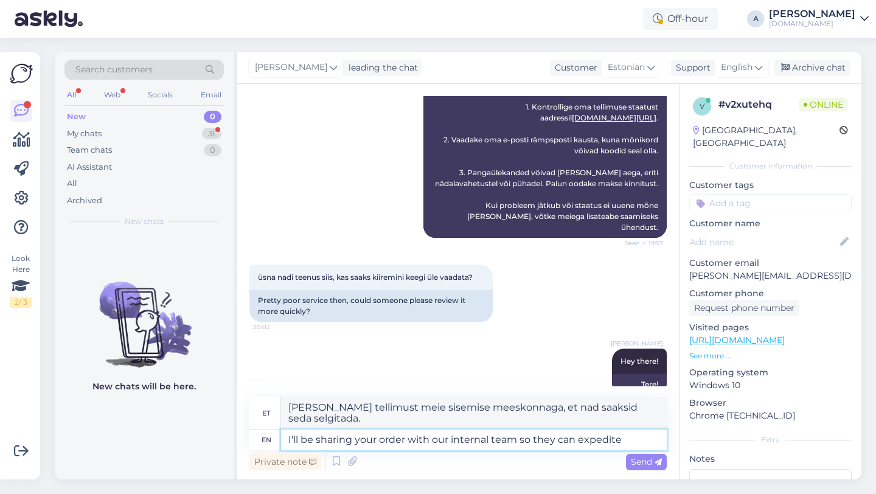
type textarea "I'll be sharing your order with our internal team so they can expedite"
type textarea "Jagan teie tellimust meie sisemise meeskonnaga, et nad saaksid seda kiirendada."
type textarea "I'll be sharing your order with our internal team so they can expedite."
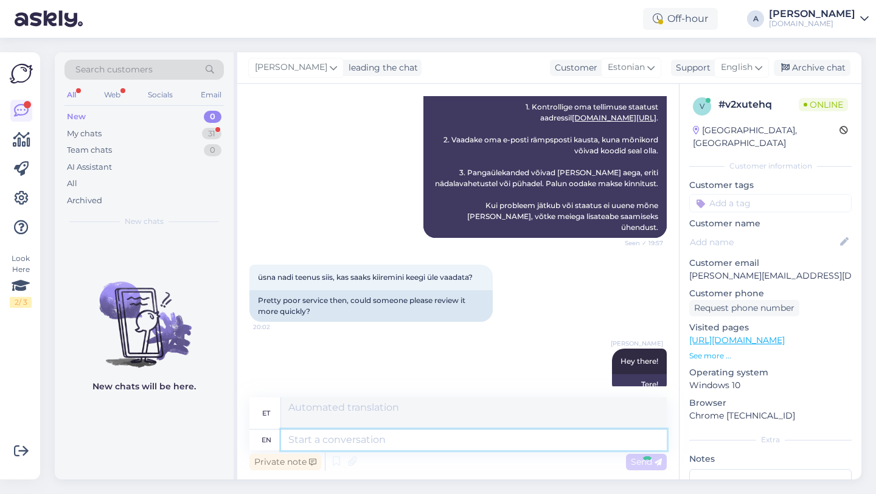
scroll to position [542, 0]
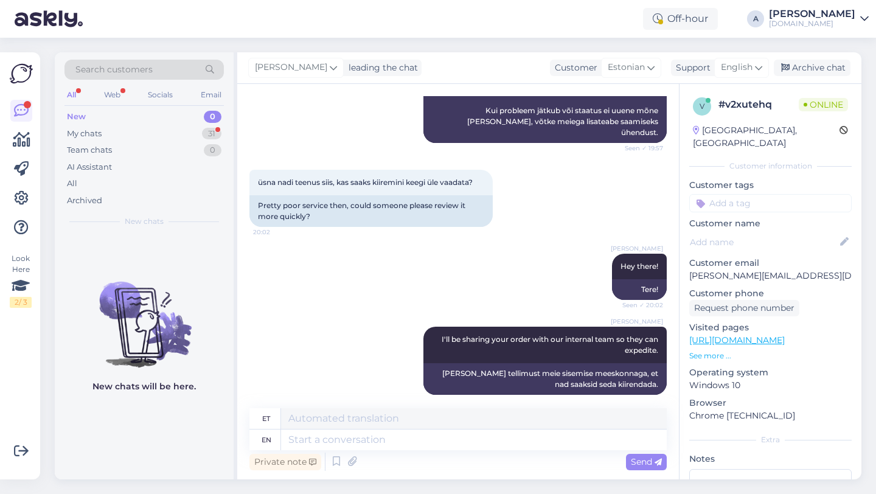
click at [714, 194] on input at bounding box center [770, 203] width 162 height 18
type input "orde"
click at [765, 229] on div "Order_delay" at bounding box center [770, 235] width 57 height 12
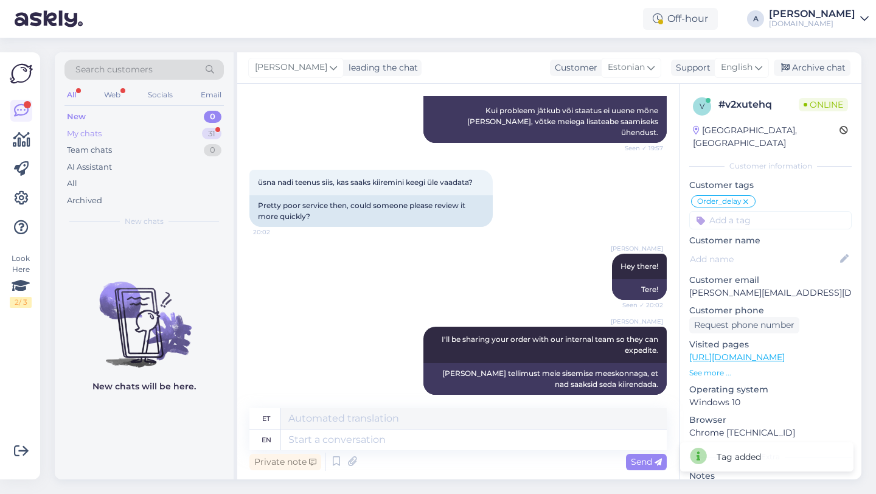
click at [186, 134] on div "My chats 31" at bounding box center [143, 133] width 159 height 17
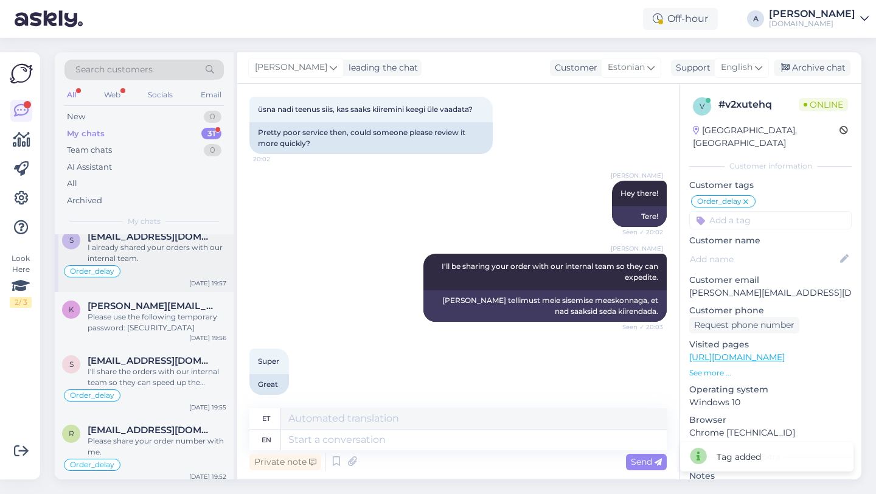
scroll to position [0, 0]
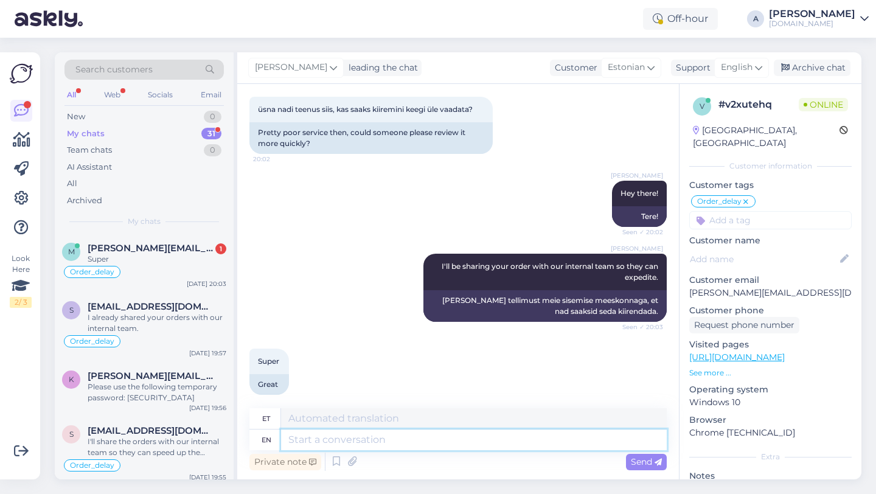
click at [308, 439] on textarea at bounding box center [474, 440] width 386 height 21
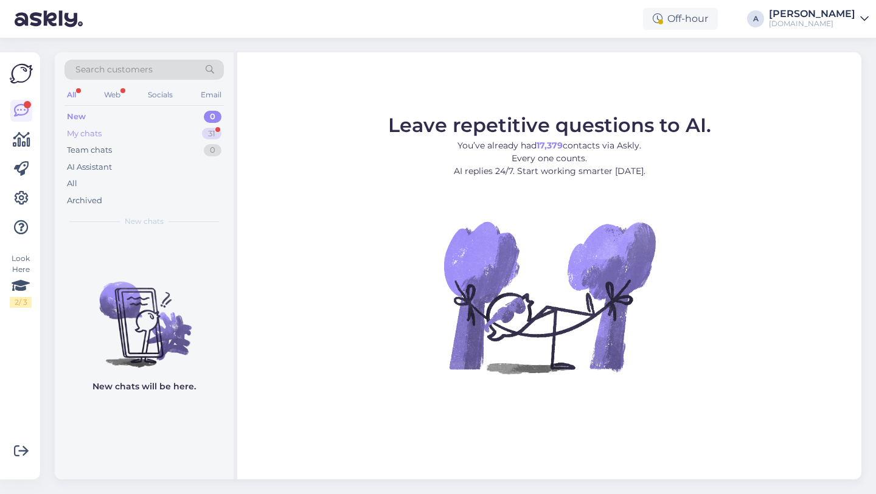
click at [200, 131] on div "My chats 31" at bounding box center [143, 133] width 159 height 17
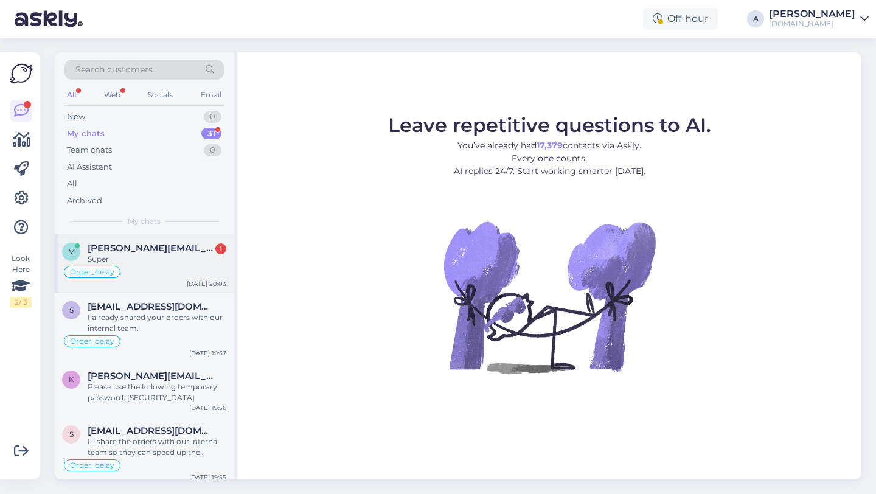
click at [142, 257] on div "Super" at bounding box center [157, 259] width 139 height 11
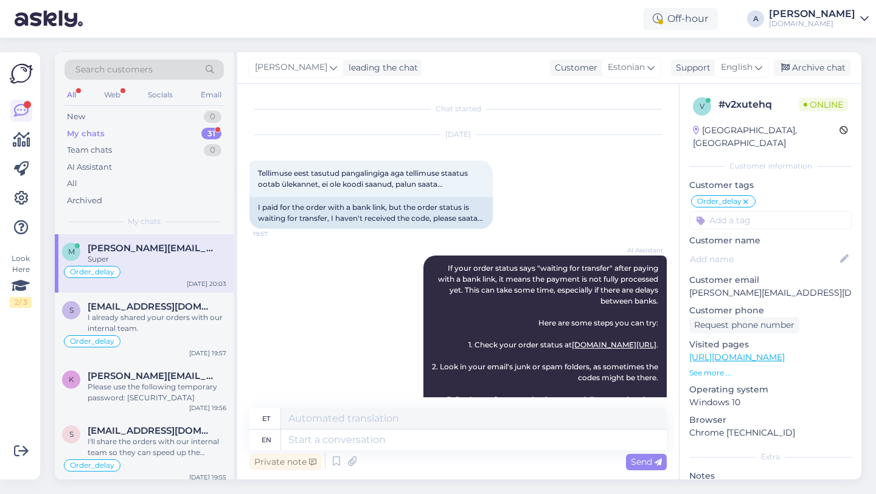
scroll to position [615, 0]
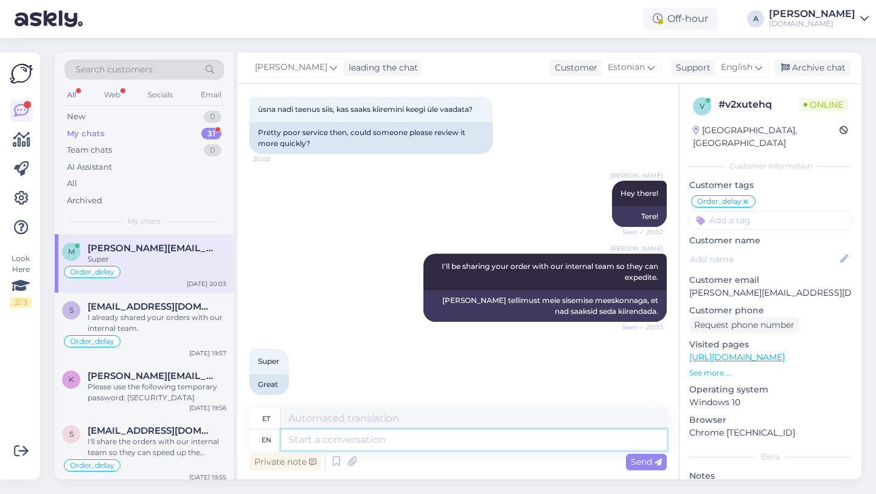
click at [309, 437] on textarea at bounding box center [474, 440] width 386 height 21
type textarea ":)"
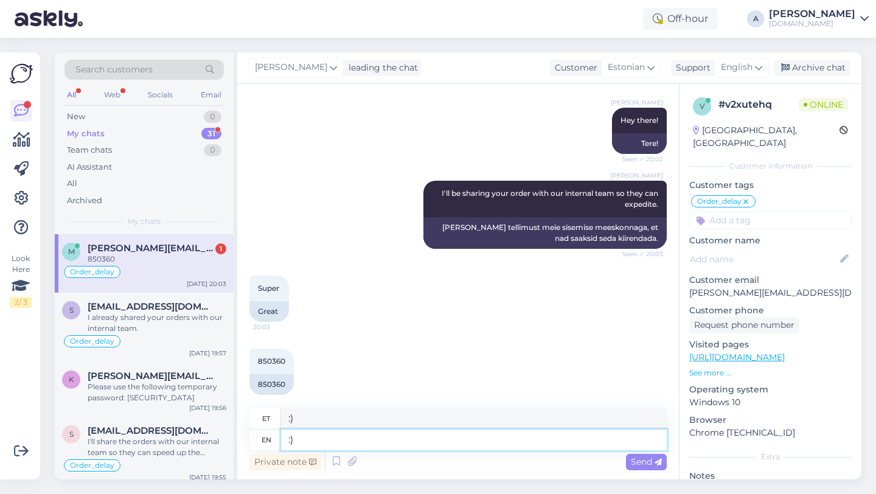
type textarea ":"
click at [354, 441] on textarea at bounding box center [474, 440] width 386 height 21
type textarea "Yes,"
type textarea "Jah,"
type textarea "Yes, I"
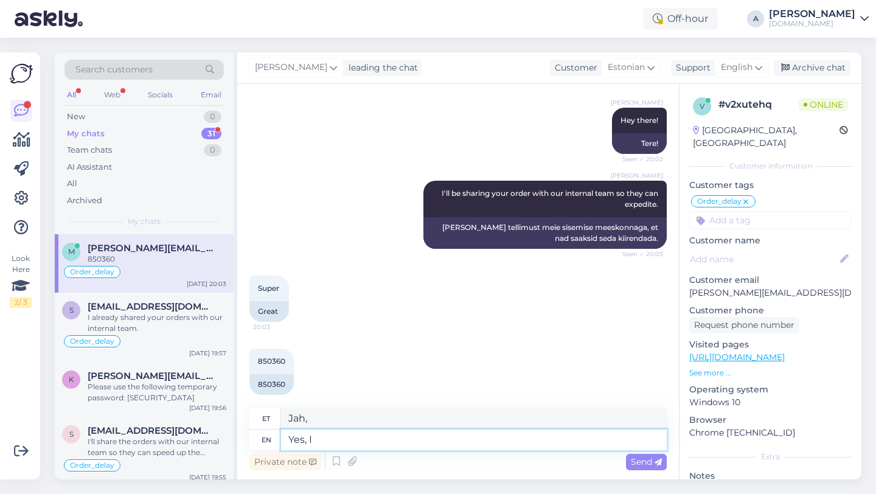
type textarea "Jah, ma"
type textarea "Yes, I pull"
type textarea "Jah, ma tõmban"
type textarea "Yes, I pull it o"
type textarea "Jah, ma tõmban seda"
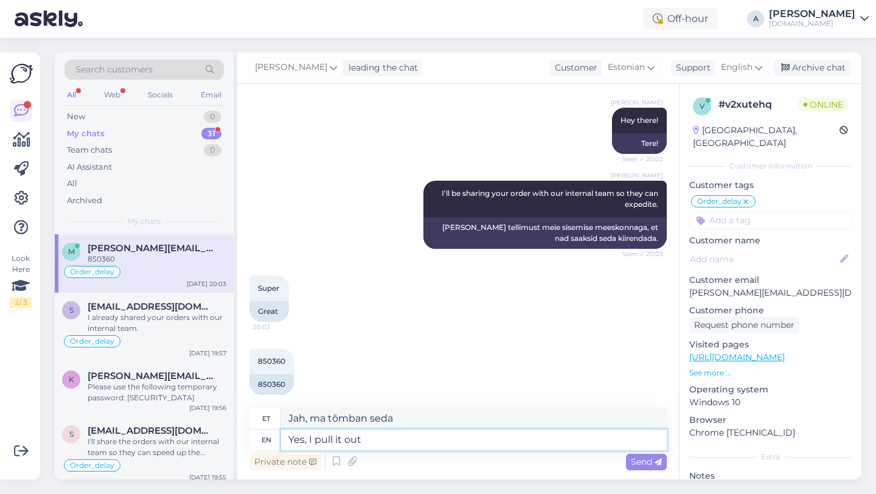
type textarea "Yes, I pull it out"
type textarea "Jah, ma tõmban selle välja"
type textarea "Yes, I pull it"
type textarea "Jah, ma tõmban seda"
type textarea "Yes, I pull"
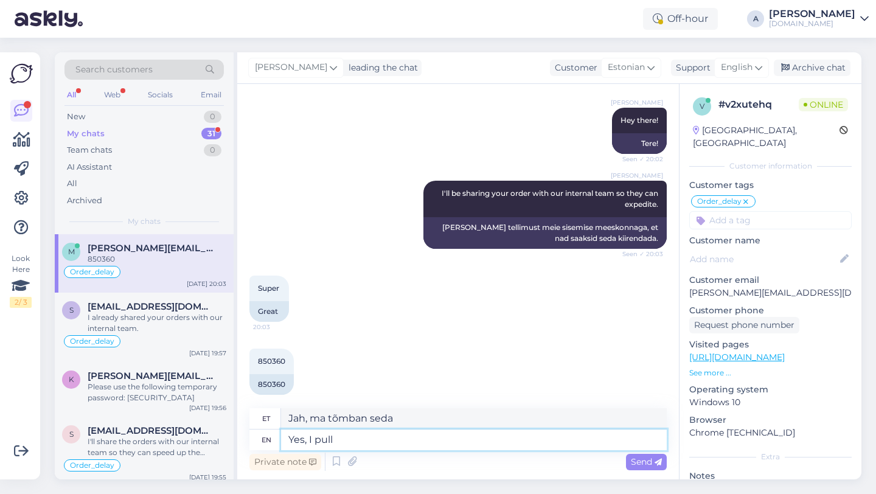
type textarea "Jah, ma tõmban"
type textarea "Yes, I pulled"
type textarea "Jah, ma tõmbasin"
type textarea "Yes, I pulled the order"
type textarea "Jah, ma võtsin tellimuse välja"
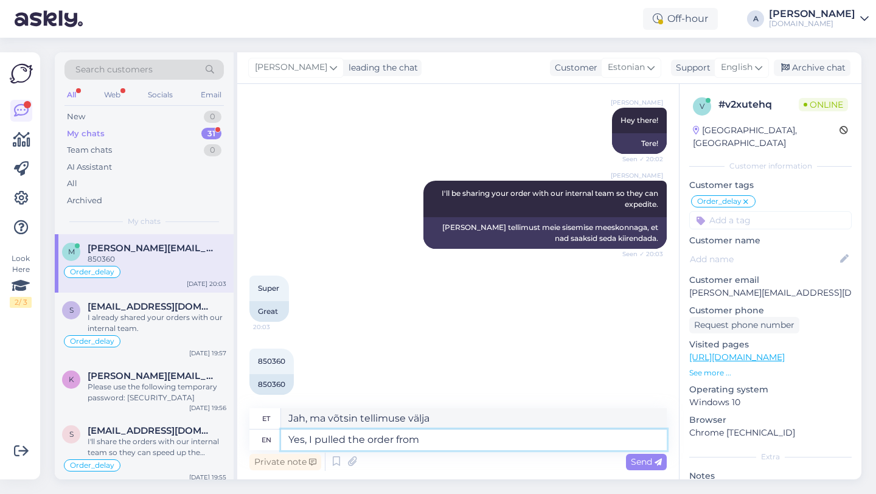
type textarea "Yes, I pulled the order from"
type textarea "Jah, ma võtsin tellimuse sealt ära"
type textarea "Yes, I pulled the order from your ema"
type textarea "Jah, ma võtsin teie käsutuses oleva tellimuse."
type textarea "Yes, I pulled the order from your email."
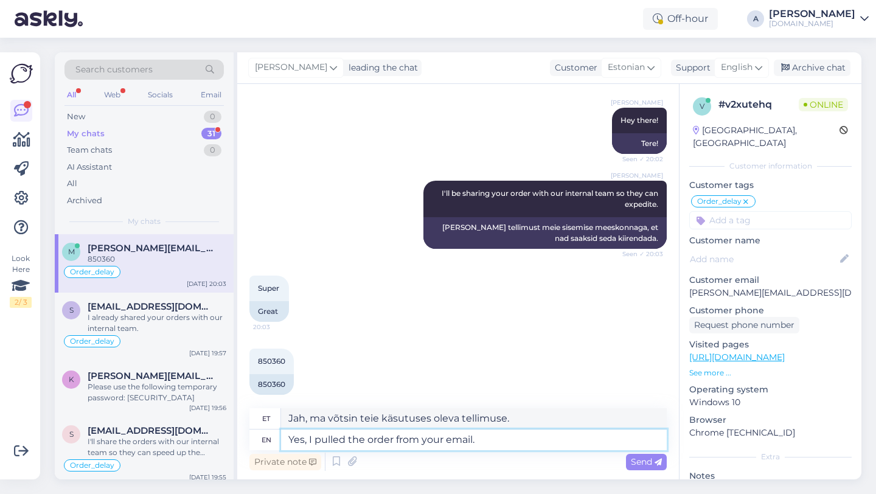
type textarea "Jah, ma võtsin tellimuse teie e-kirjast välja."
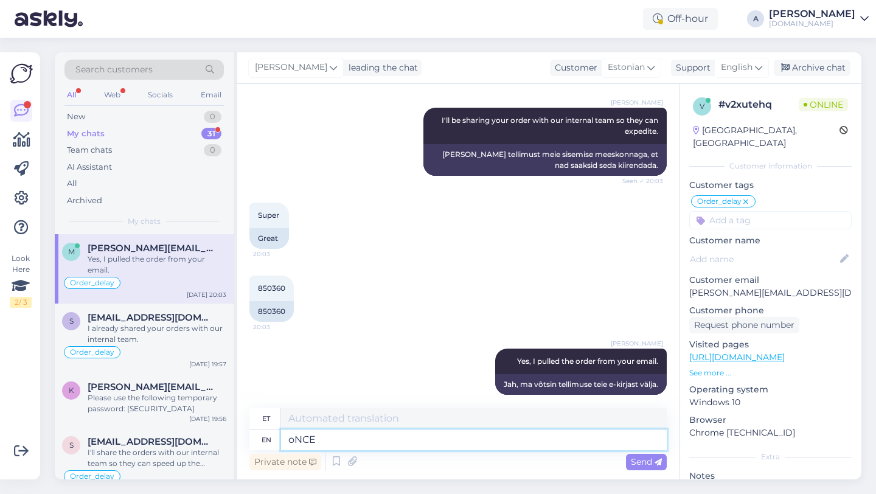
type textarea "oNCE"
type textarea "o"
type textarea "Once"
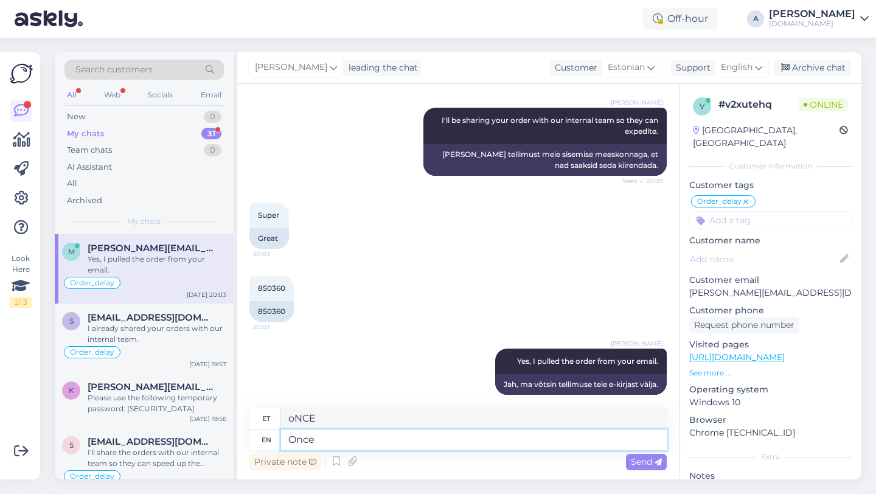
type textarea "Kord"
type textarea "Once I"
type textarea "Kui ma"
type textarea "Once I get"
type textarea "Kui ma saan"
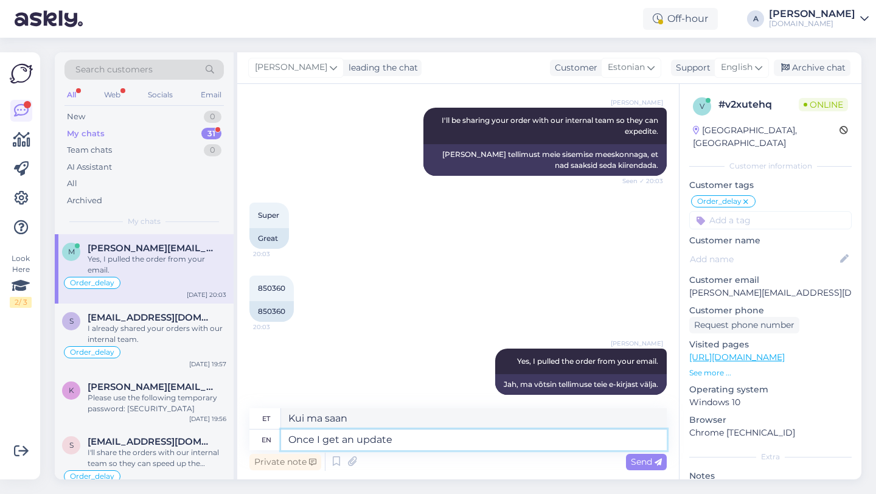
type textarea "Once I get an update"
type textarea "Kui ma saan värskenduse"
type textarea "Once I get an update I'll le"
type textarea "Kui ma värskenduse saan, siis ma"
type textarea "Once I get an update I'll let"
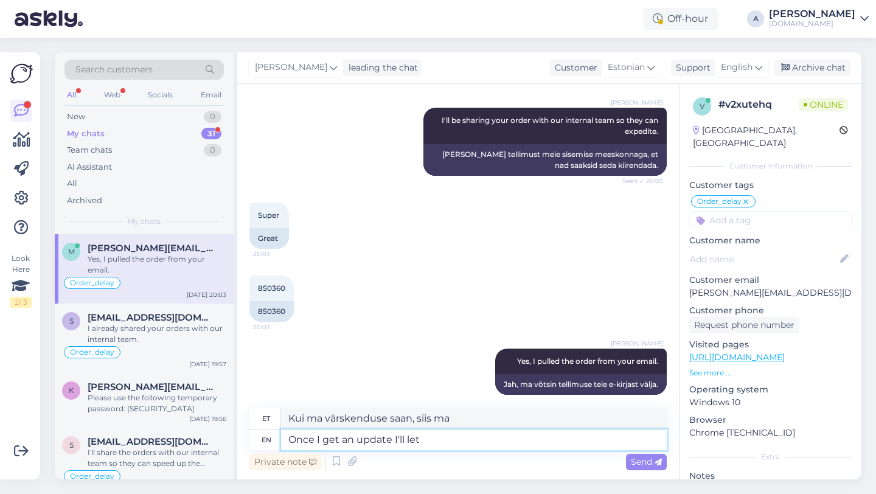
type textarea "Kui ma värskenduse saan, annan teada"
type textarea "Once I get an update I'll let you"
type textarea "Kui ma värskenduse saan, annan teile teada"
type textarea "Once I get an update I'll let you know o"
type textarea "Kui ma värskenduse saan, annan teada"
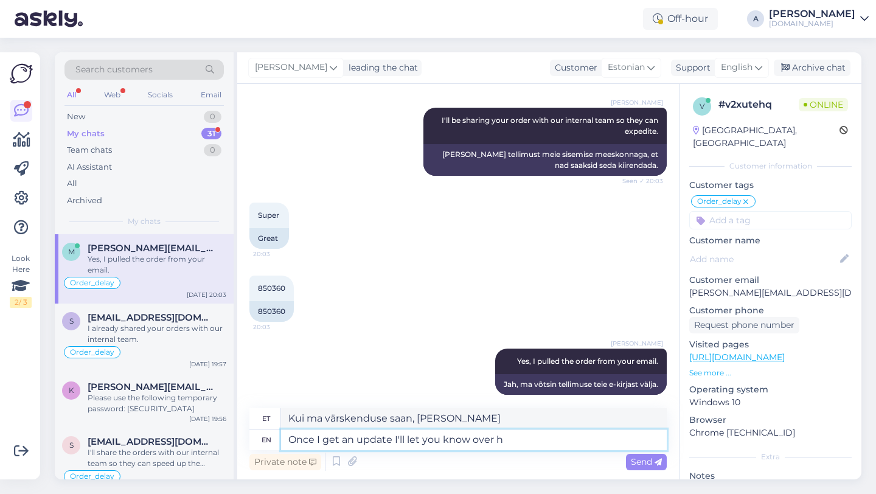
type textarea "Once I get an update I'll let you know over he"
type textarea "Niipea kui saan värskenduse, annan teada"
type textarea "Once I get an update I'll let you know over here"
type textarea "Niipea kui uuenduse saan, annan siin teada"
type textarea "Once I get an update I'll let you know over here :)"
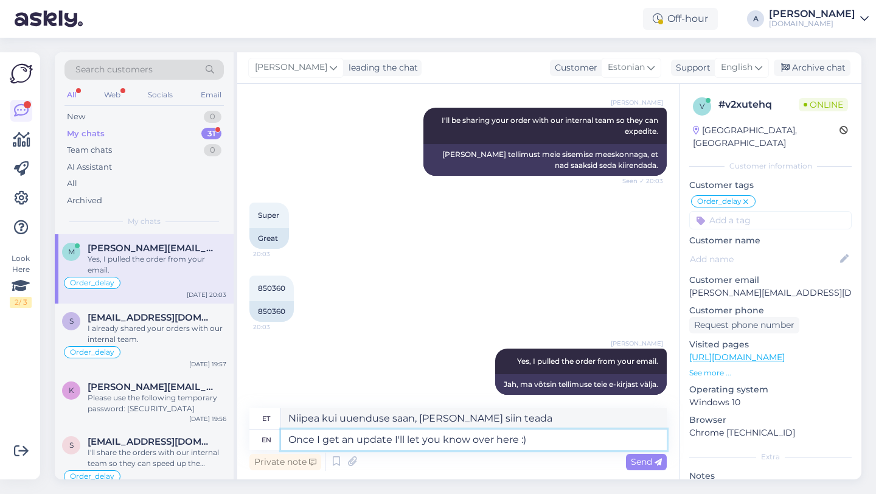
type textarea "Niipea kui uuendusi saan, annan siin teada :)"
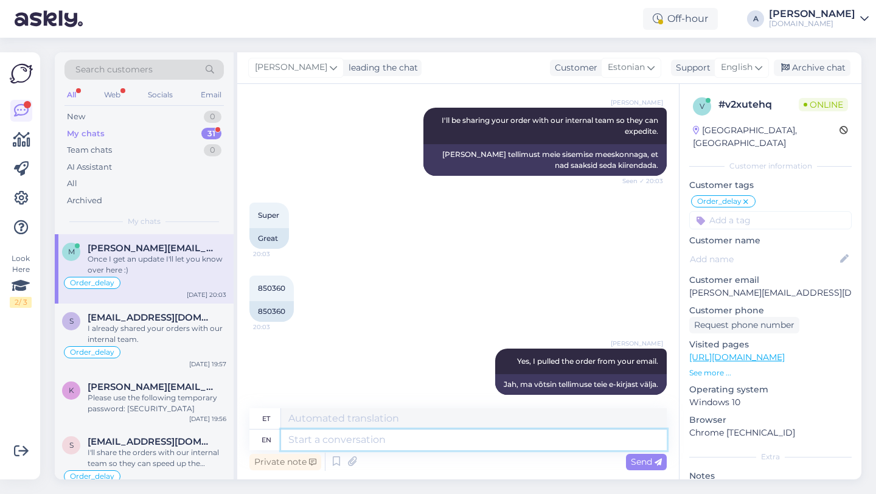
scroll to position [834, 0]
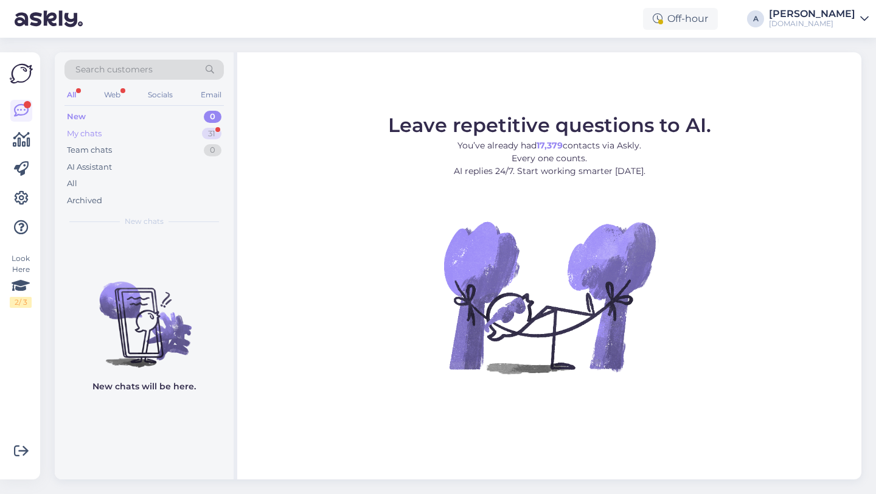
click at [198, 127] on div "My chats 31" at bounding box center [143, 133] width 159 height 17
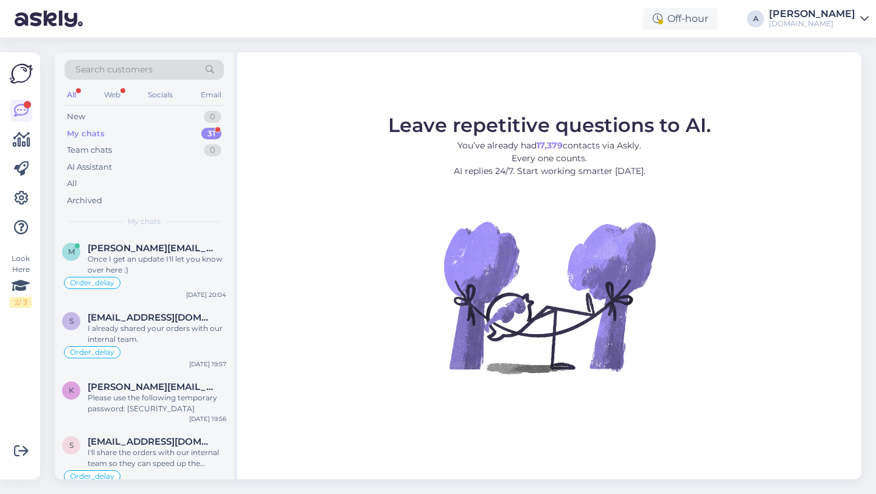
click at [202, 129] on div "My chats 31" at bounding box center [143, 133] width 159 height 17
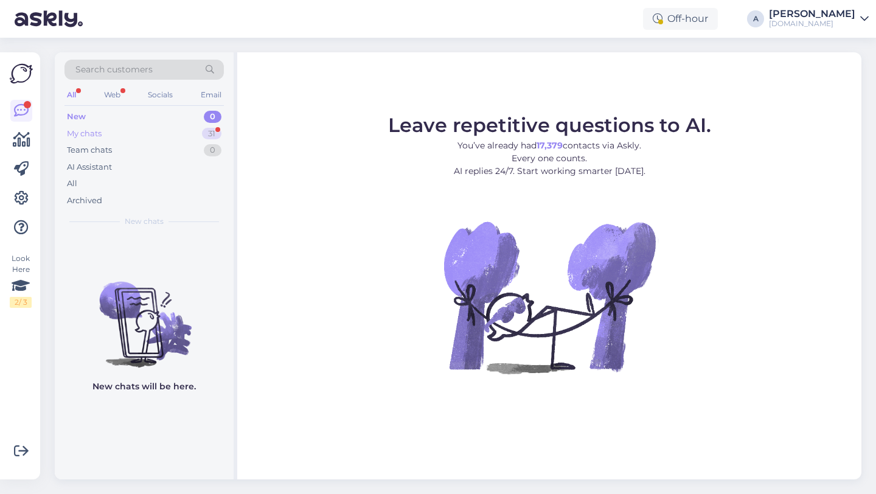
click at [207, 138] on div "31" at bounding box center [211, 134] width 19 height 12
